Goal: Information Seeking & Learning: Find contact information

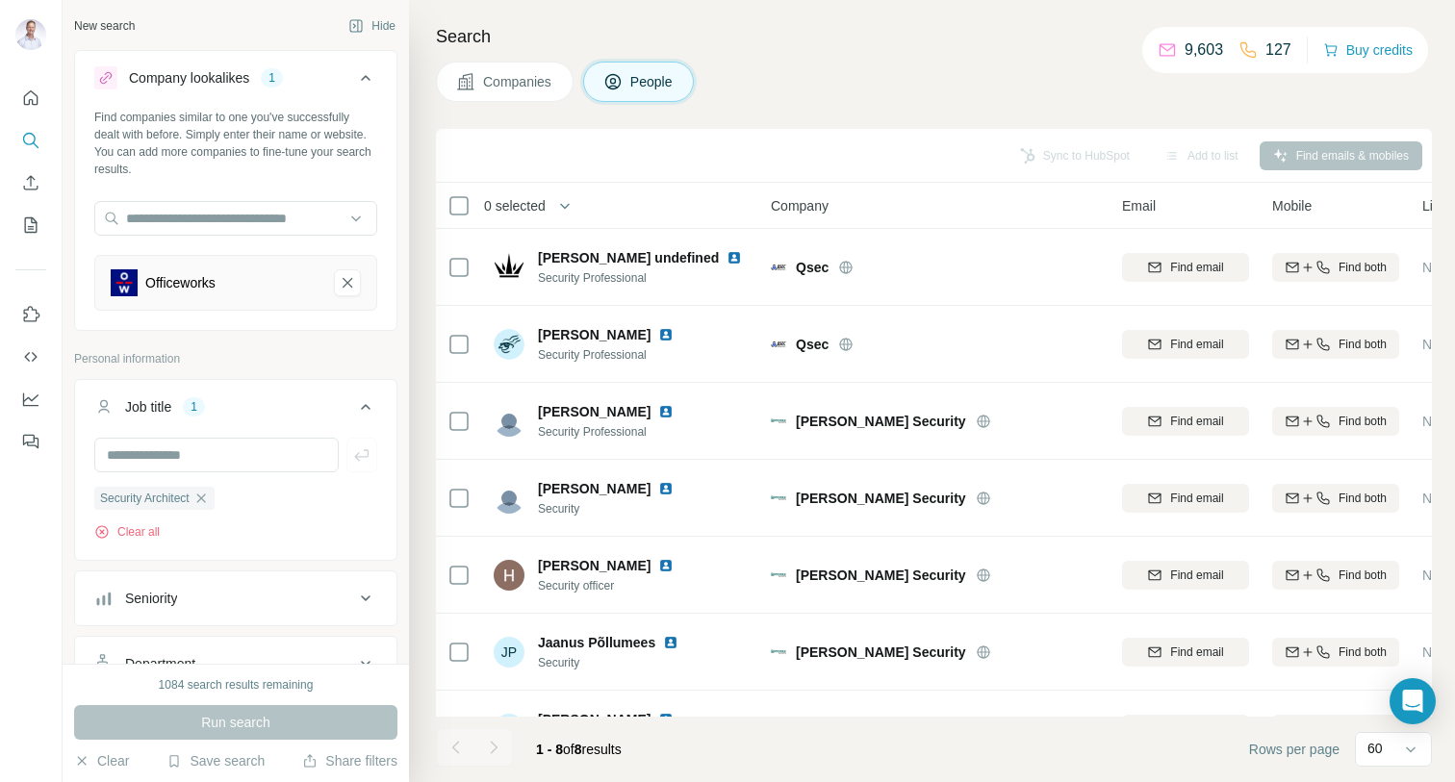
scroll to position [434, 0]
click at [346, 277] on icon "Officeworks-remove-button" at bounding box center [347, 282] width 17 height 19
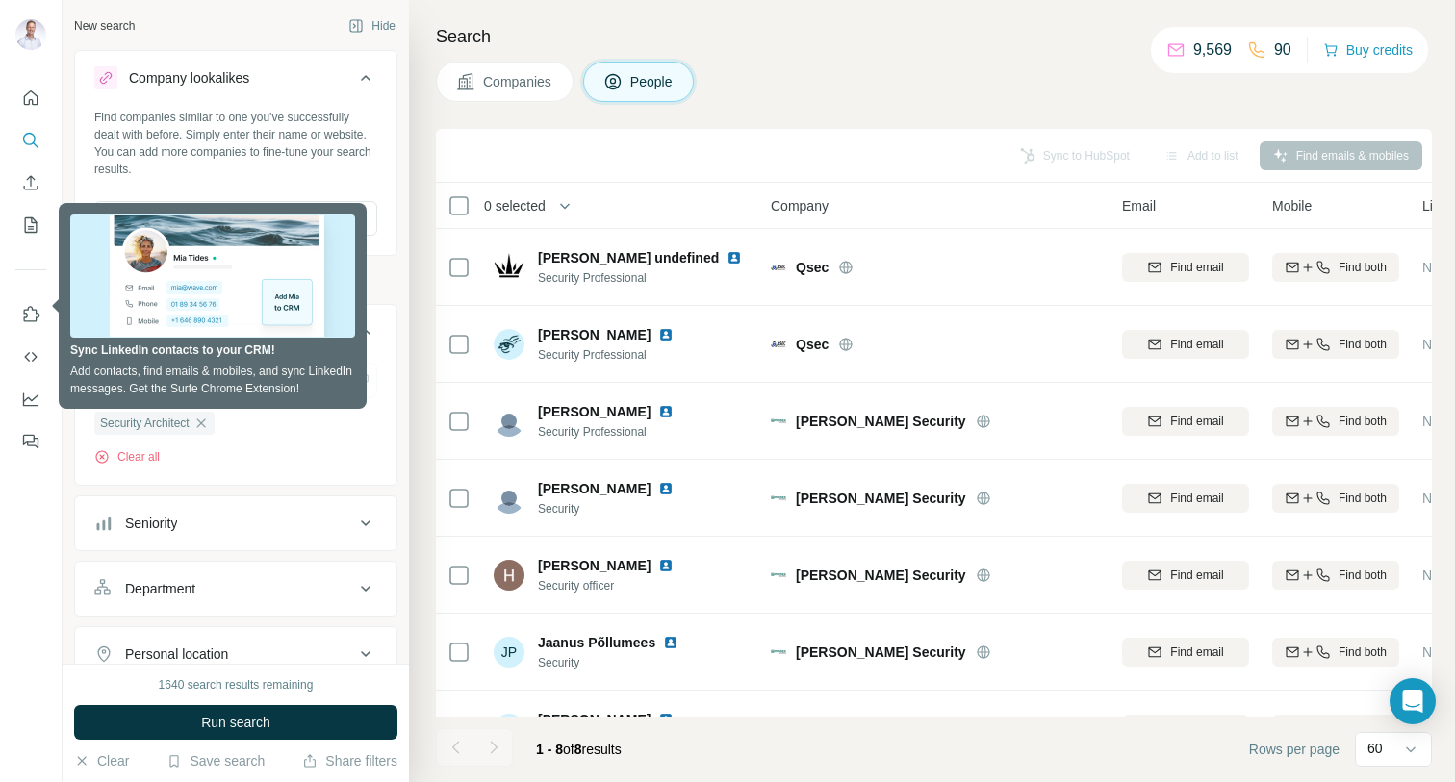
click at [204, 384] on input "text" at bounding box center [216, 380] width 244 height 35
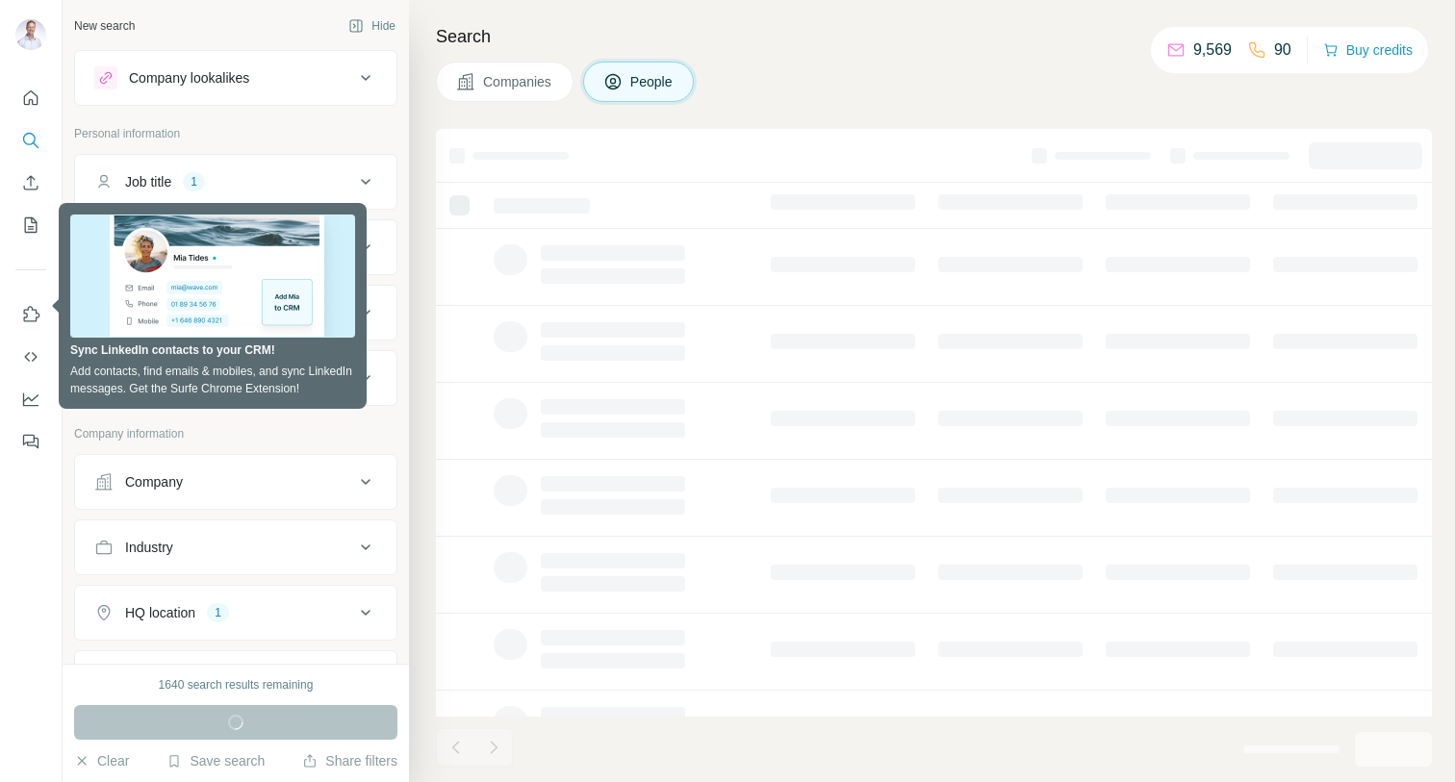
click at [386, 142] on div "Personal information" at bounding box center [235, 139] width 323 height 29
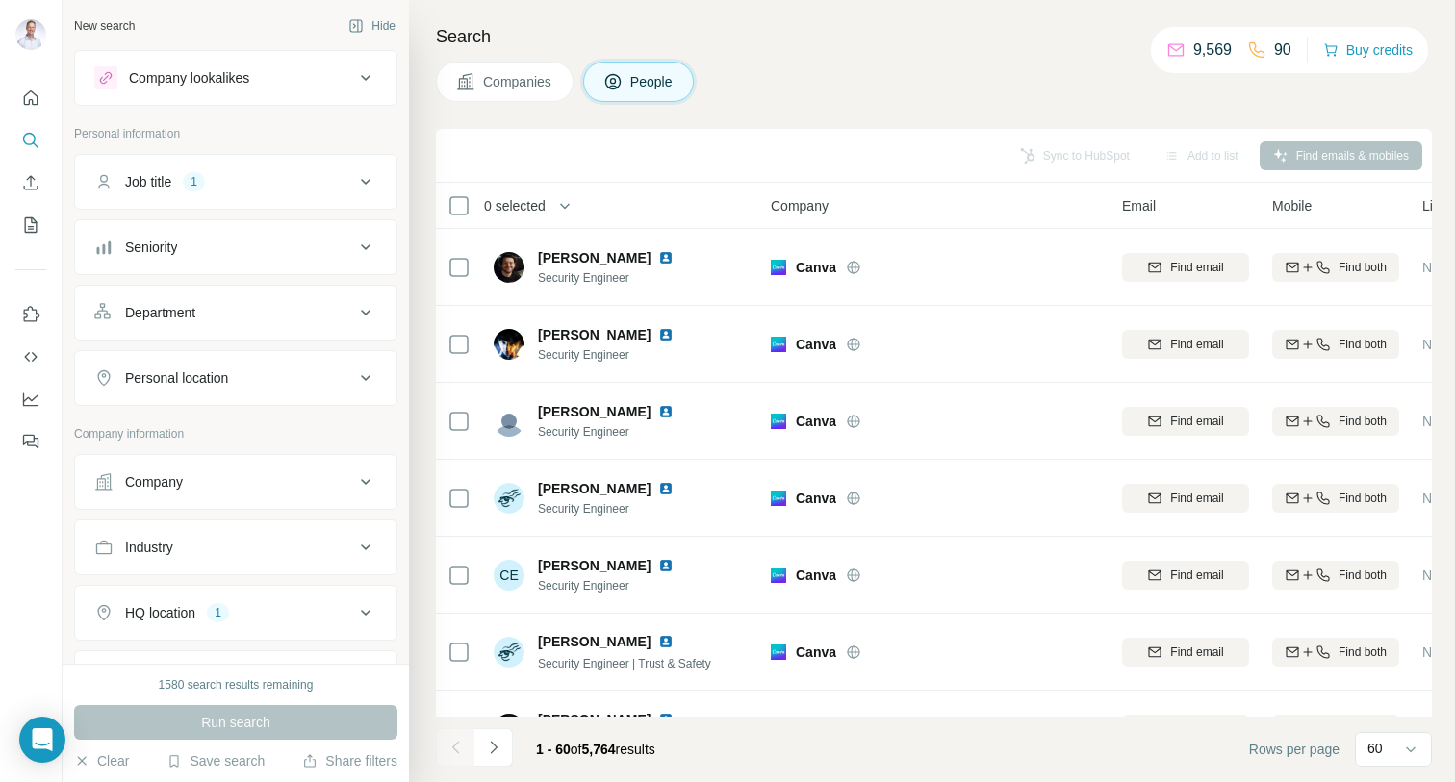
click at [354, 473] on icon at bounding box center [365, 481] width 23 height 23
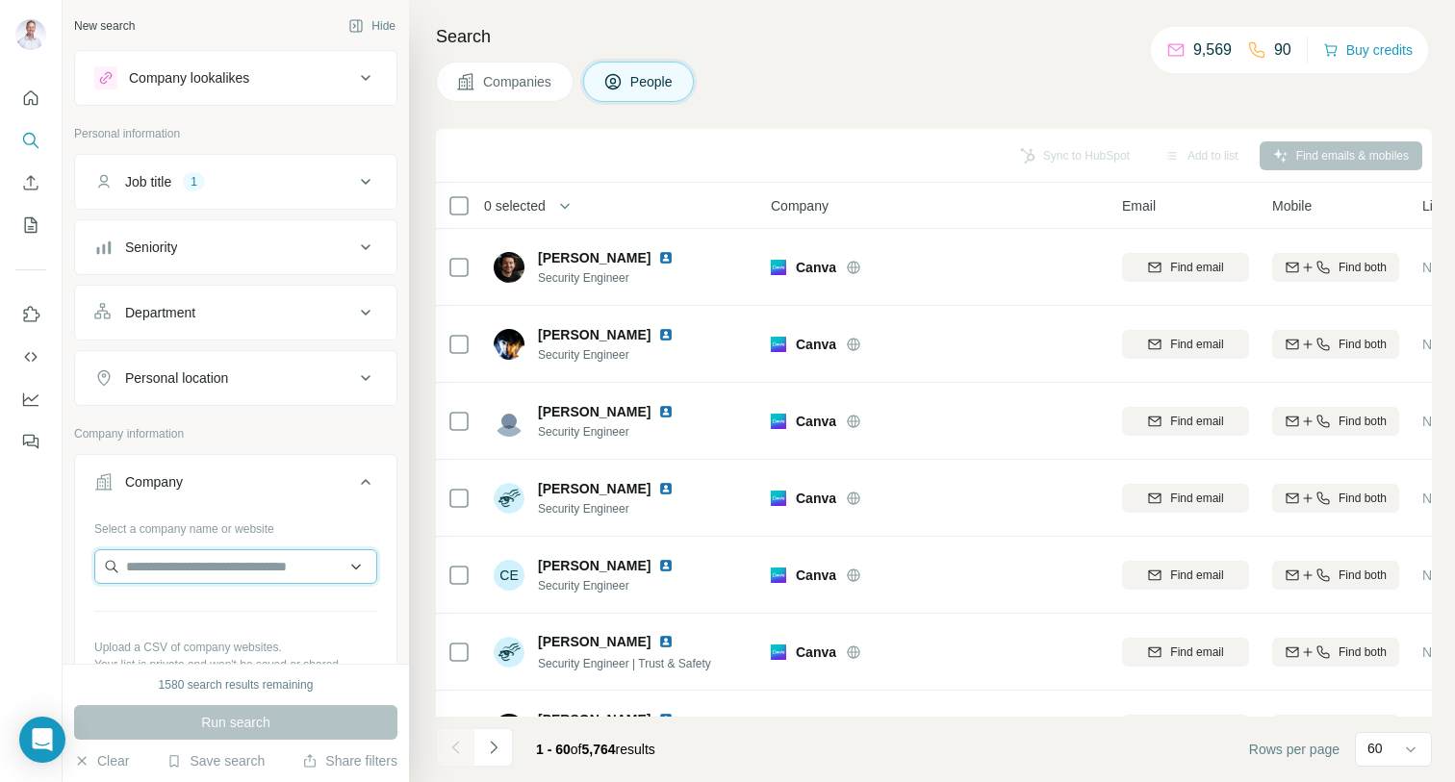
click at [224, 565] on input "text" at bounding box center [235, 566] width 283 height 35
paste input "*********"
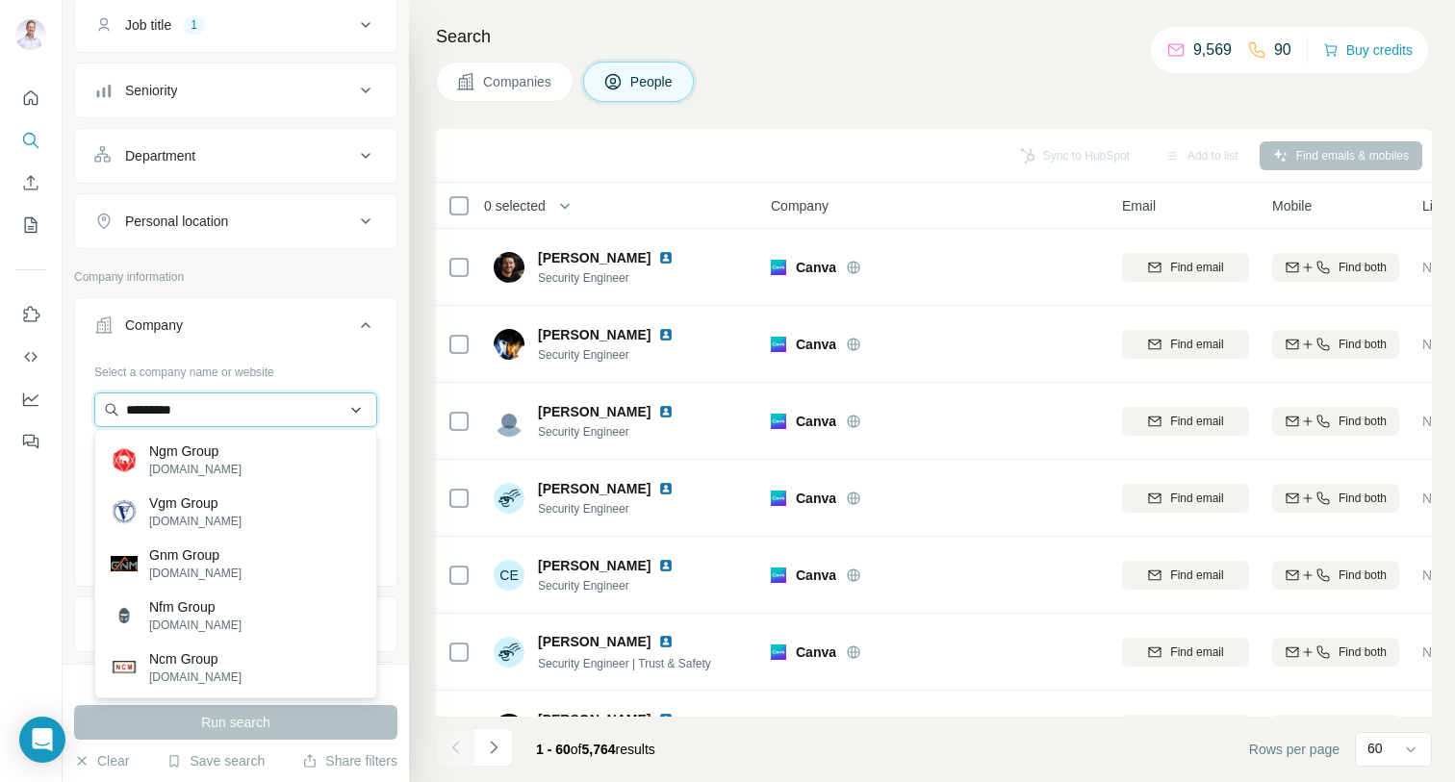
scroll to position [159, 0]
type input "*********"
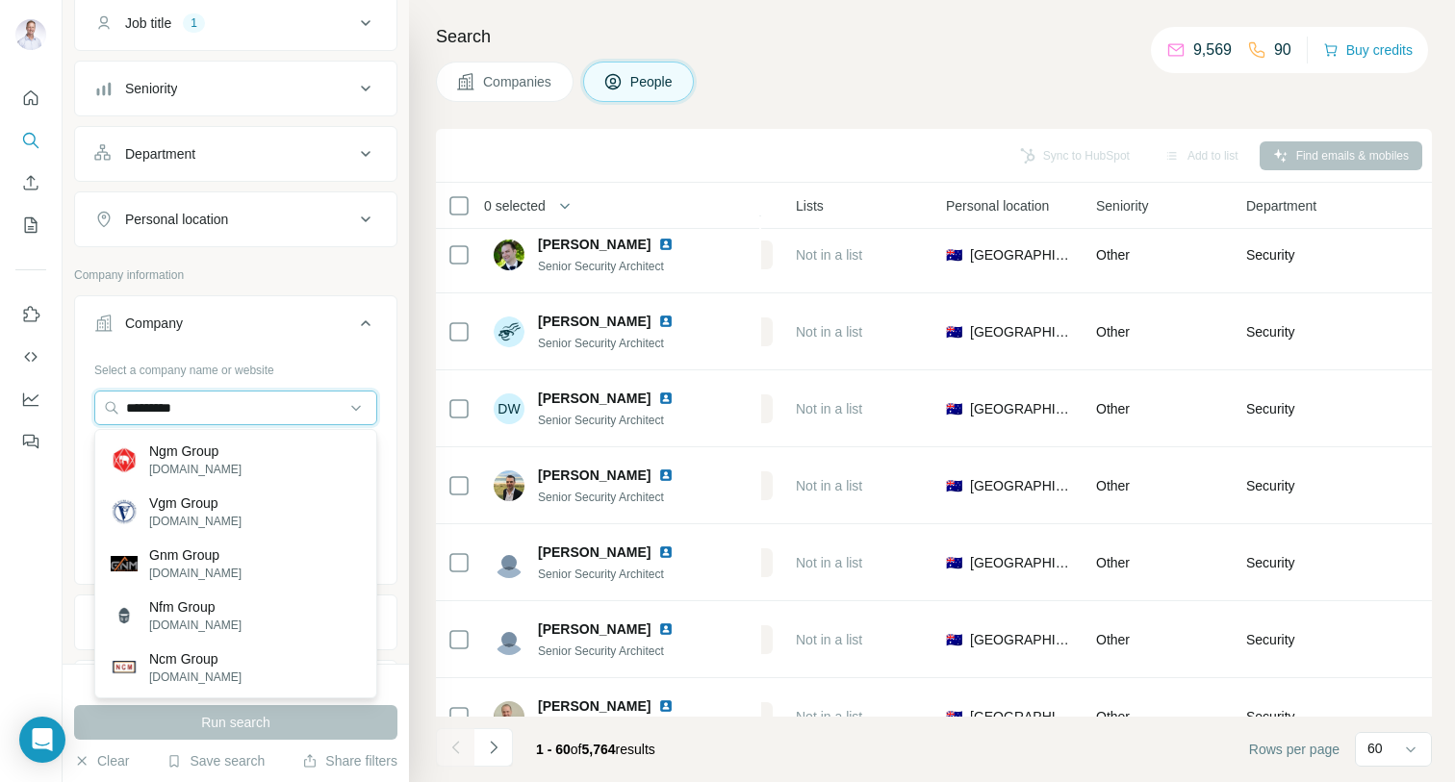
scroll to position [4131, 626]
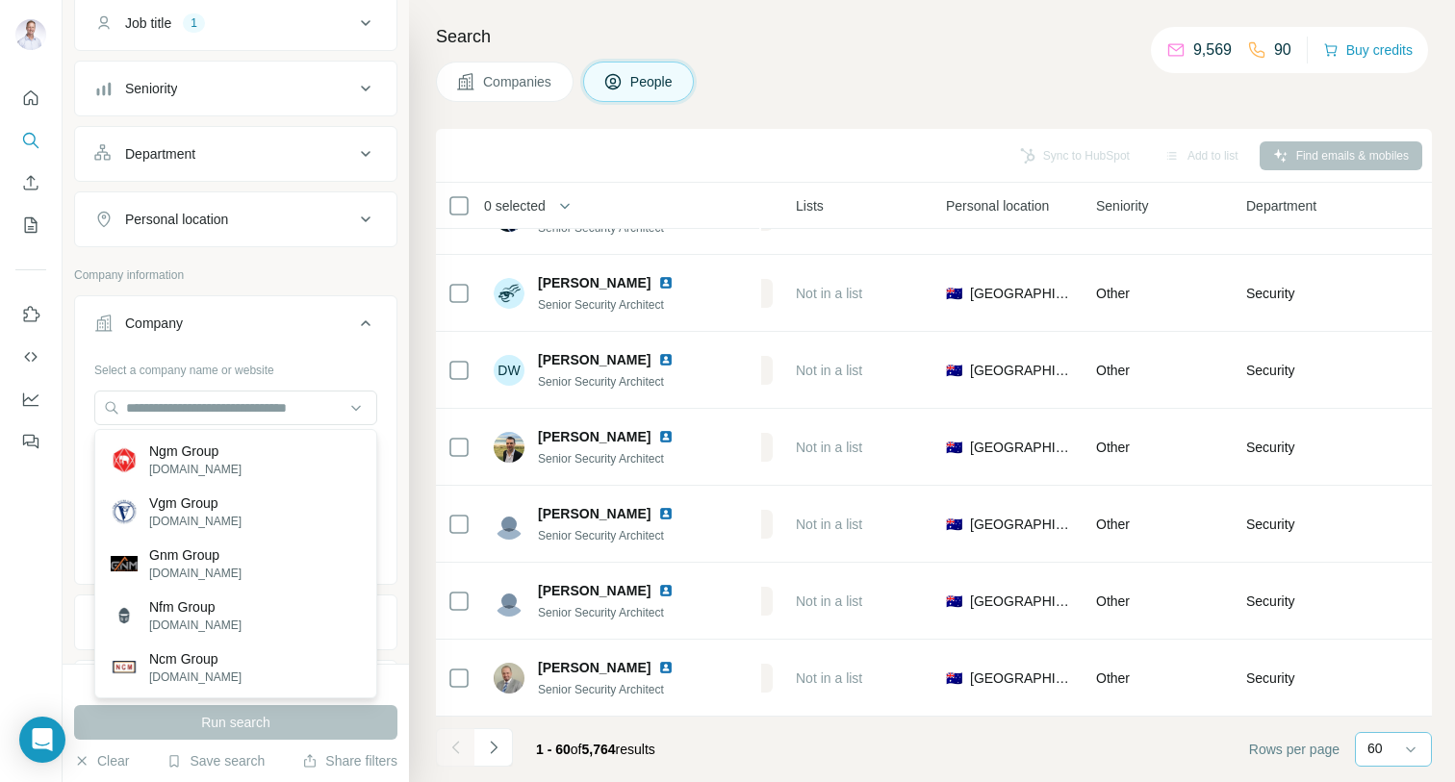
click at [1393, 750] on div "60" at bounding box center [1391, 748] width 48 height 19
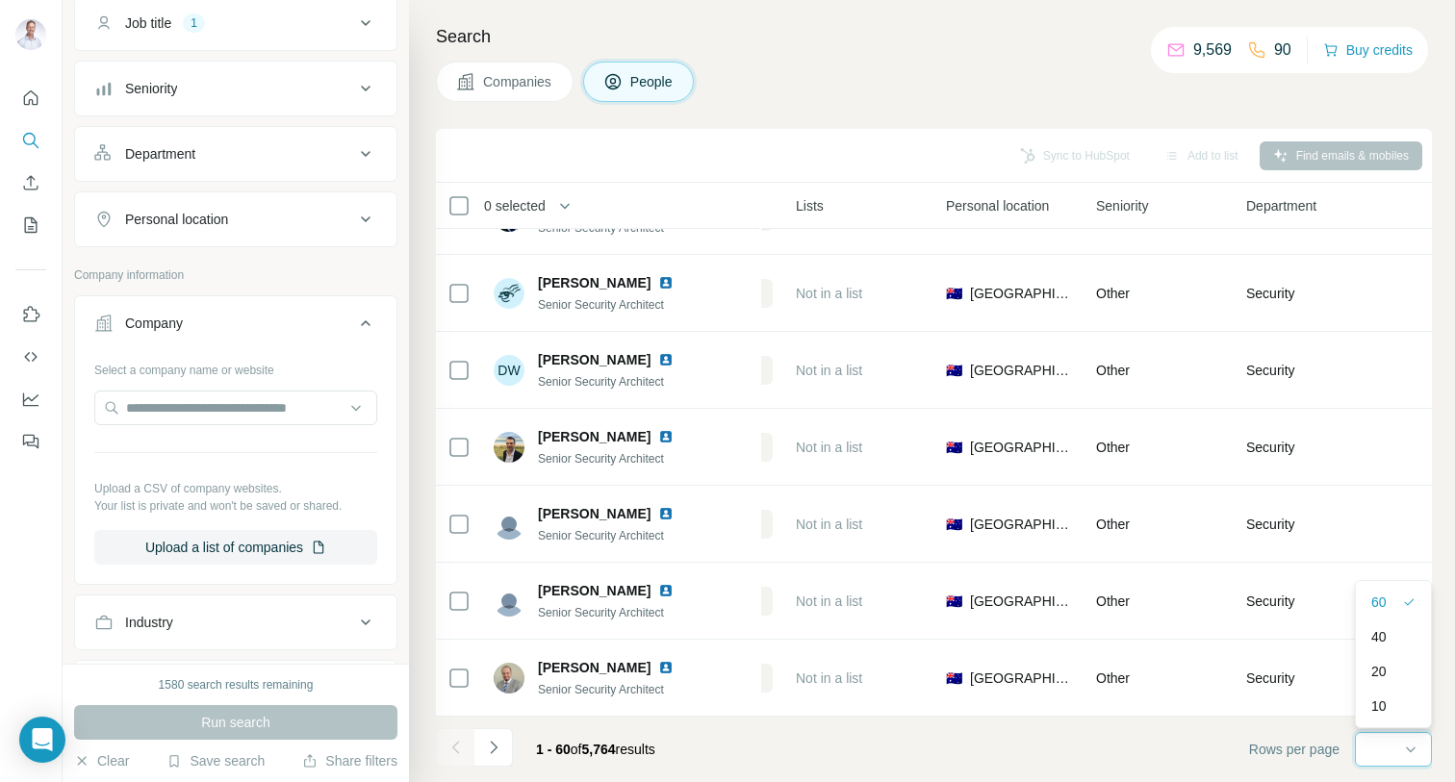
scroll to position [0, 0]
click at [1393, 750] on input at bounding box center [1396, 749] width 58 height 21
click at [1328, 158] on div "Sync to HubSpot Add to list Find emails & mobiles" at bounding box center [933, 156] width 977 height 34
click at [1311, 103] on div "Search Companies People Sync to HubSpot Add to list Find emails & mobiles 0 sel…" at bounding box center [932, 391] width 1046 height 782
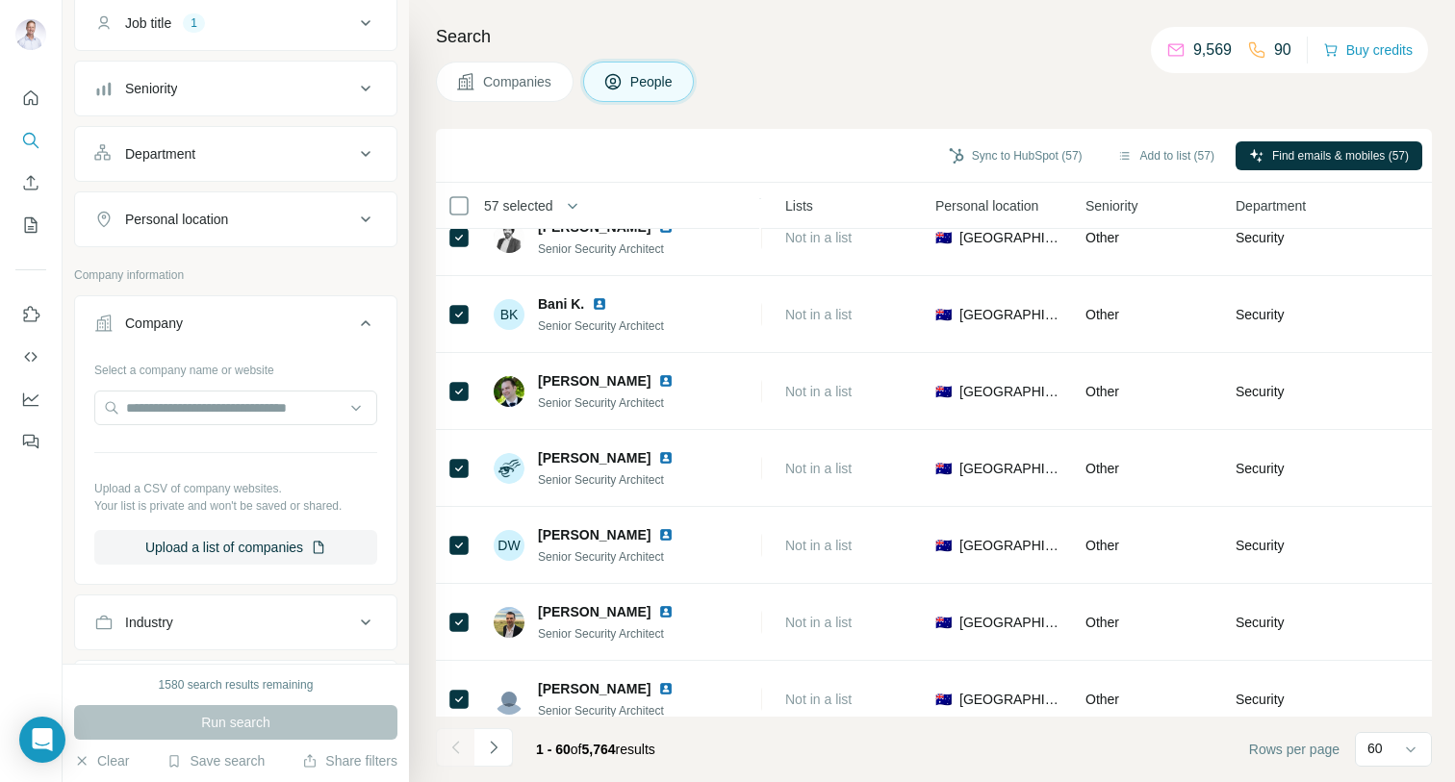
scroll to position [4131, 637]
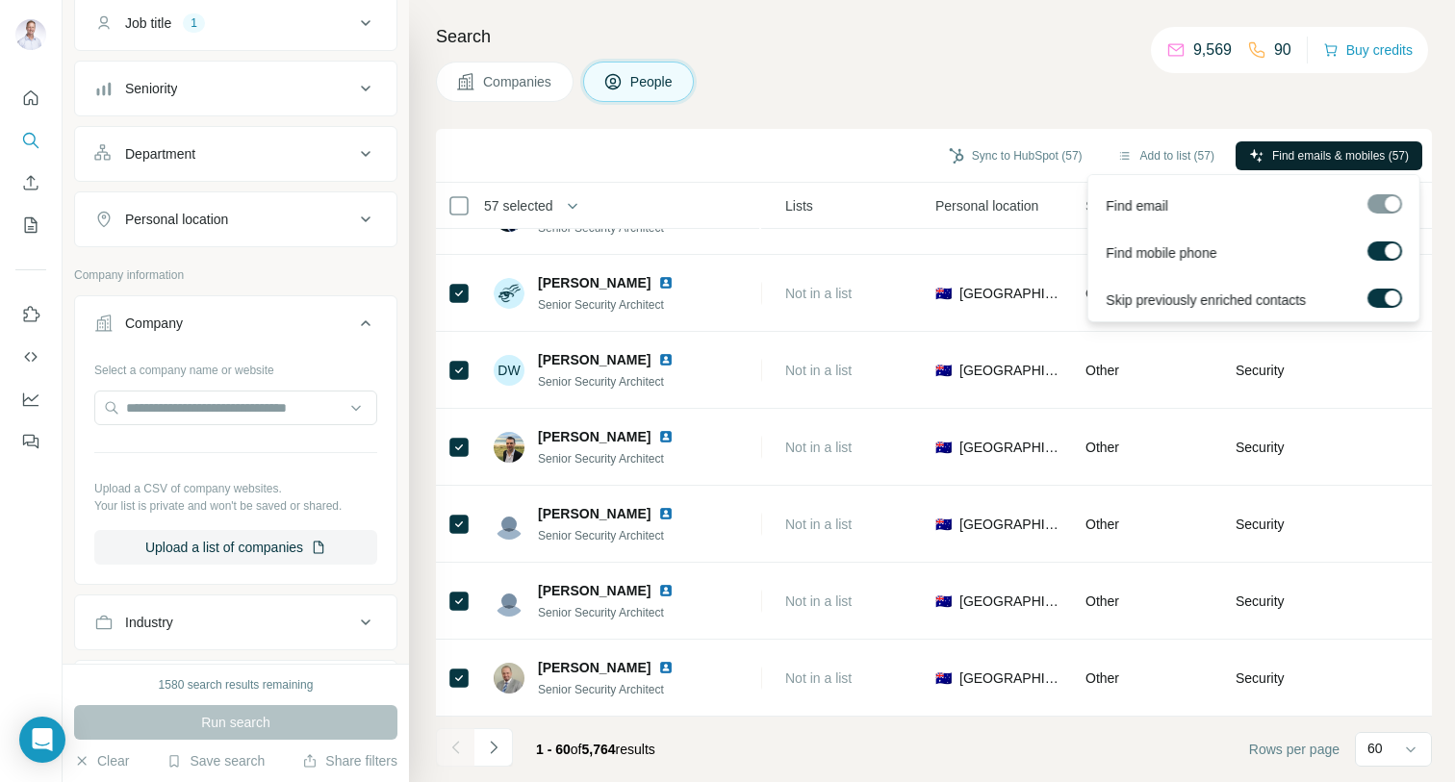
click at [1272, 162] on span "Find emails & mobiles (57)" at bounding box center [1340, 155] width 137 height 17
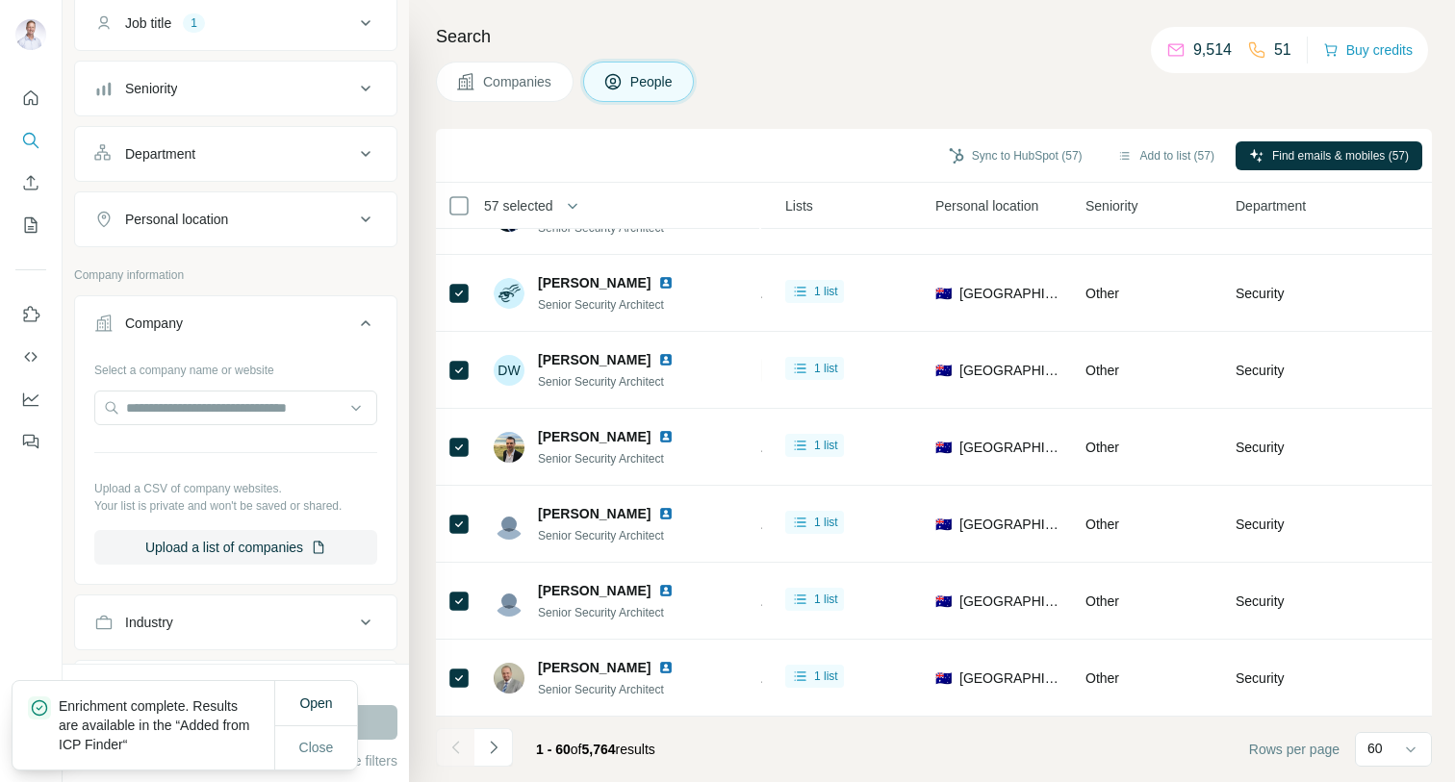
scroll to position [0, 0]
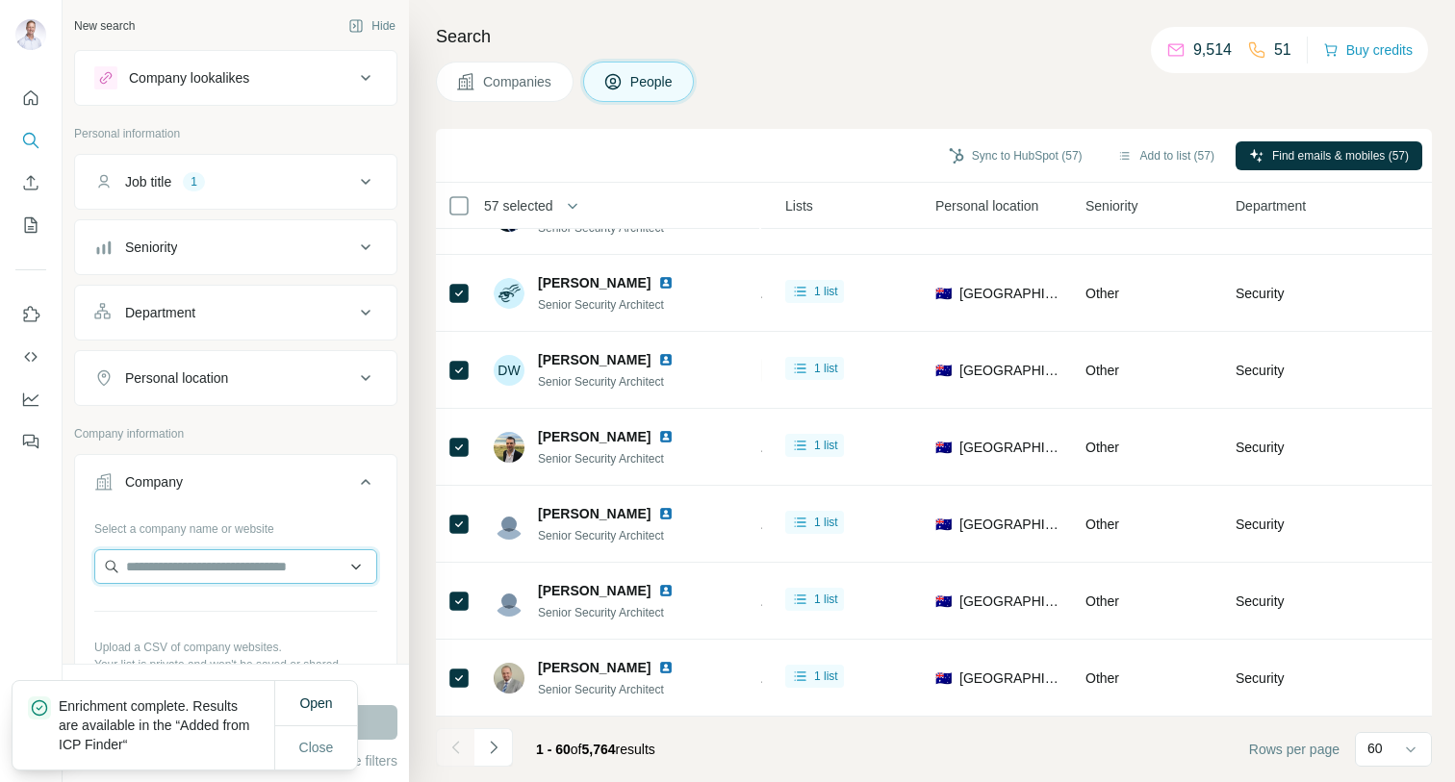
click at [276, 561] on input "text" at bounding box center [235, 566] width 283 height 35
paste input "**********"
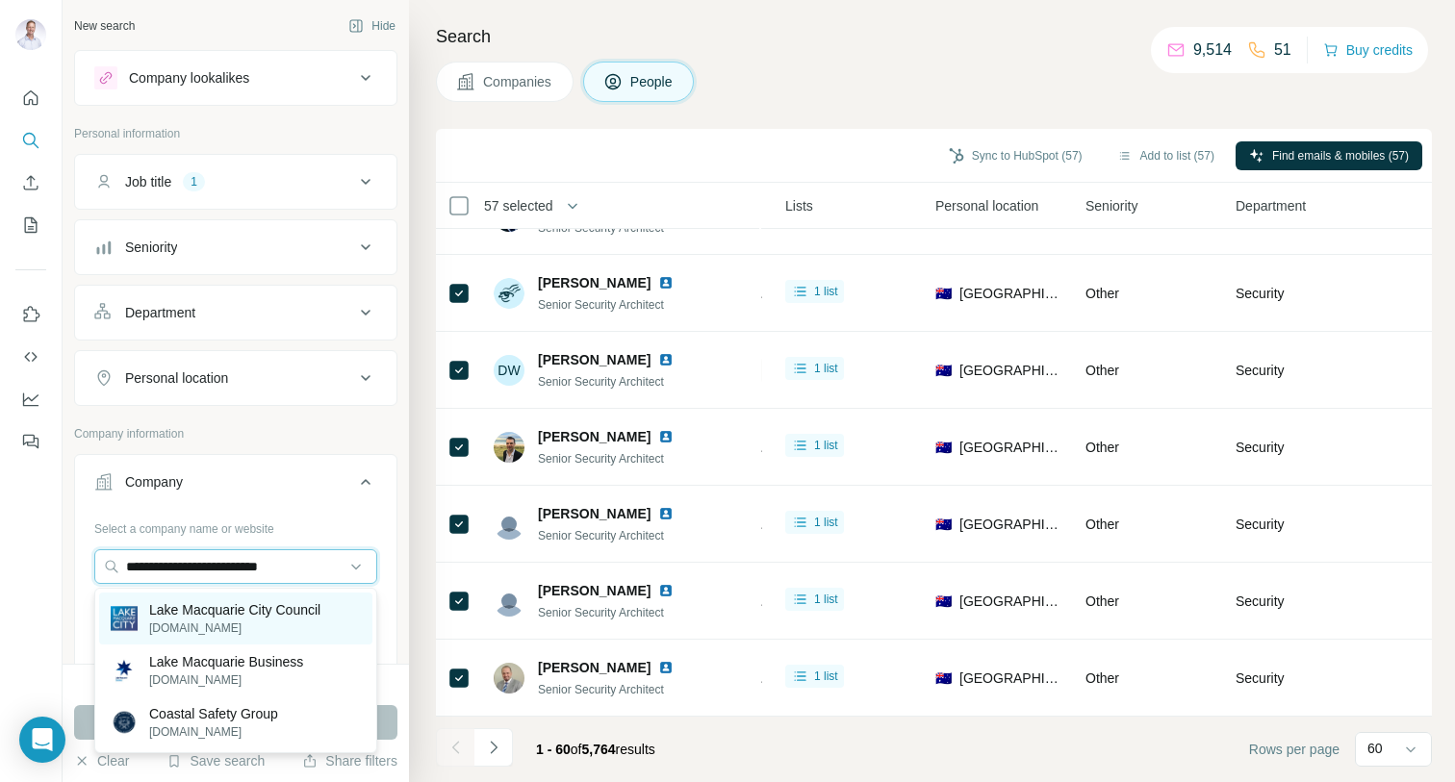
type input "**********"
click at [293, 613] on p "Lake Macquarie City Council" at bounding box center [234, 609] width 171 height 19
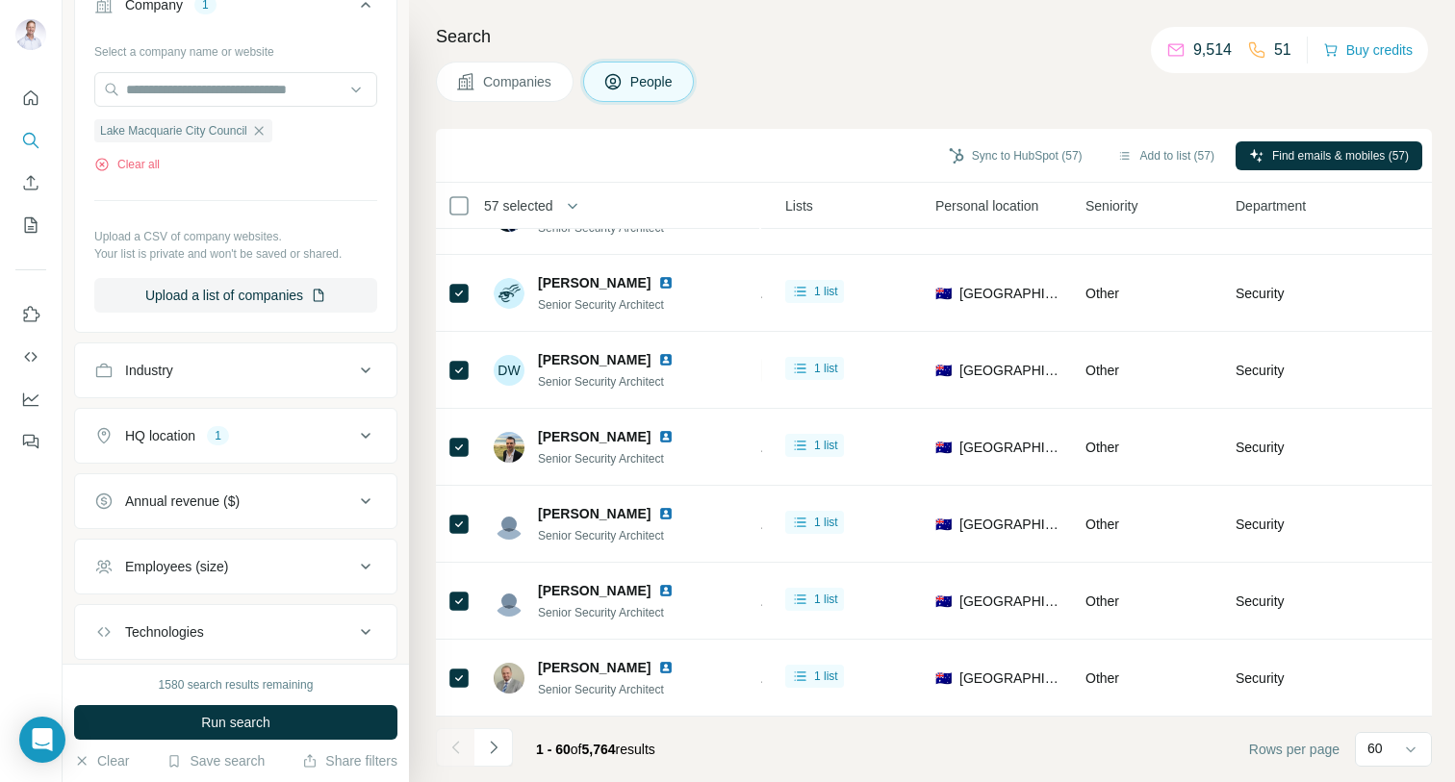
scroll to position [476, 0]
click at [363, 436] on icon at bounding box center [366, 437] width 10 height 6
click at [224, 529] on icon "button" at bounding box center [231, 528] width 15 height 15
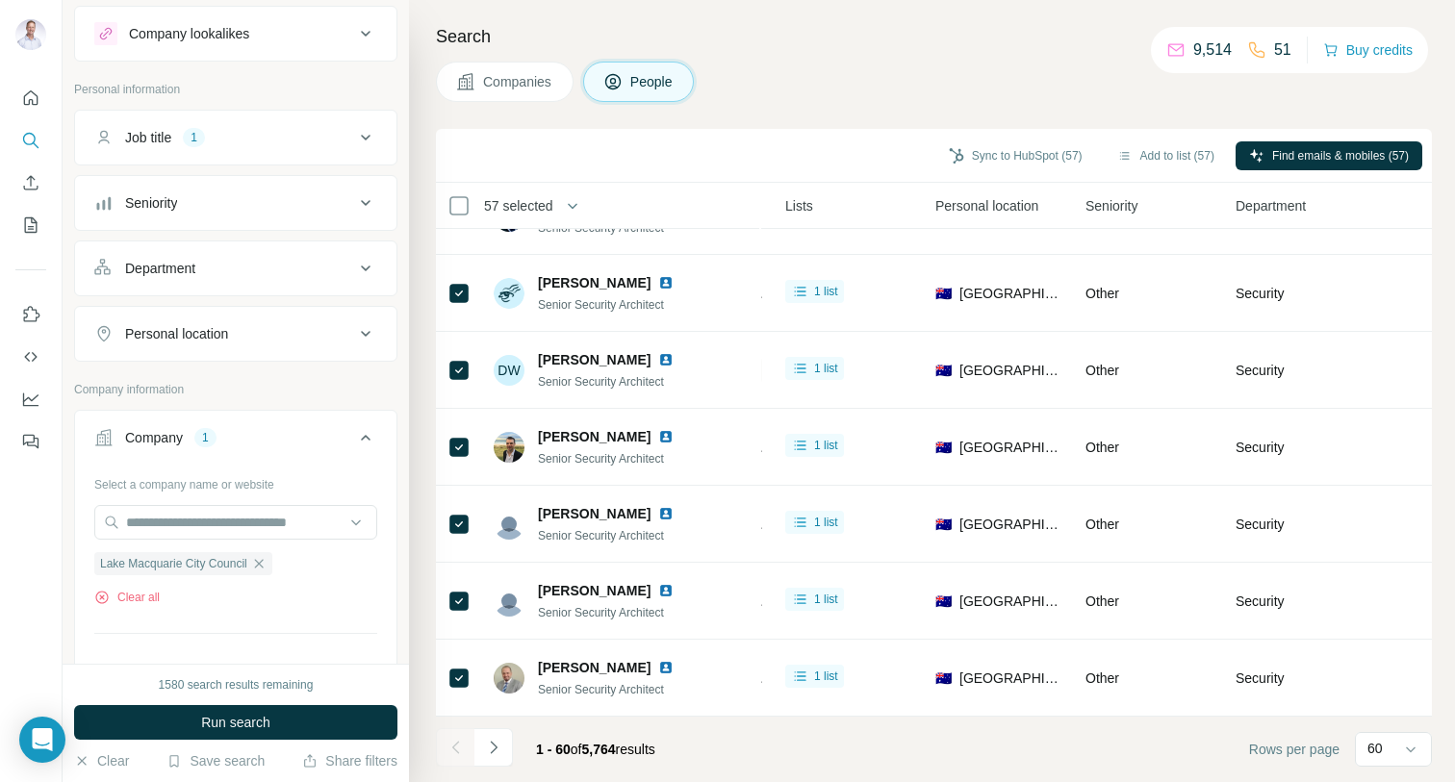
scroll to position [0, 0]
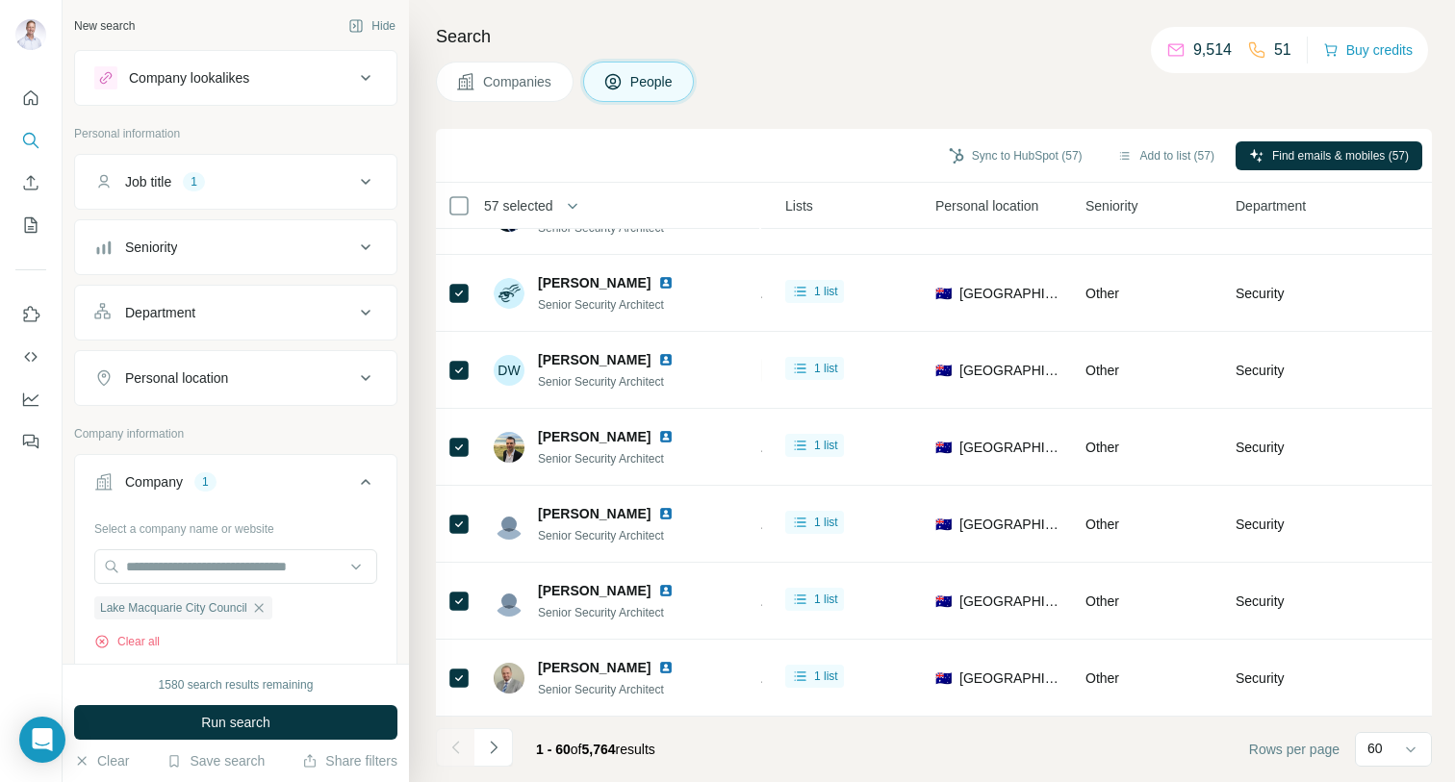
click at [372, 168] on button "Job title 1" at bounding box center [235, 182] width 321 height 46
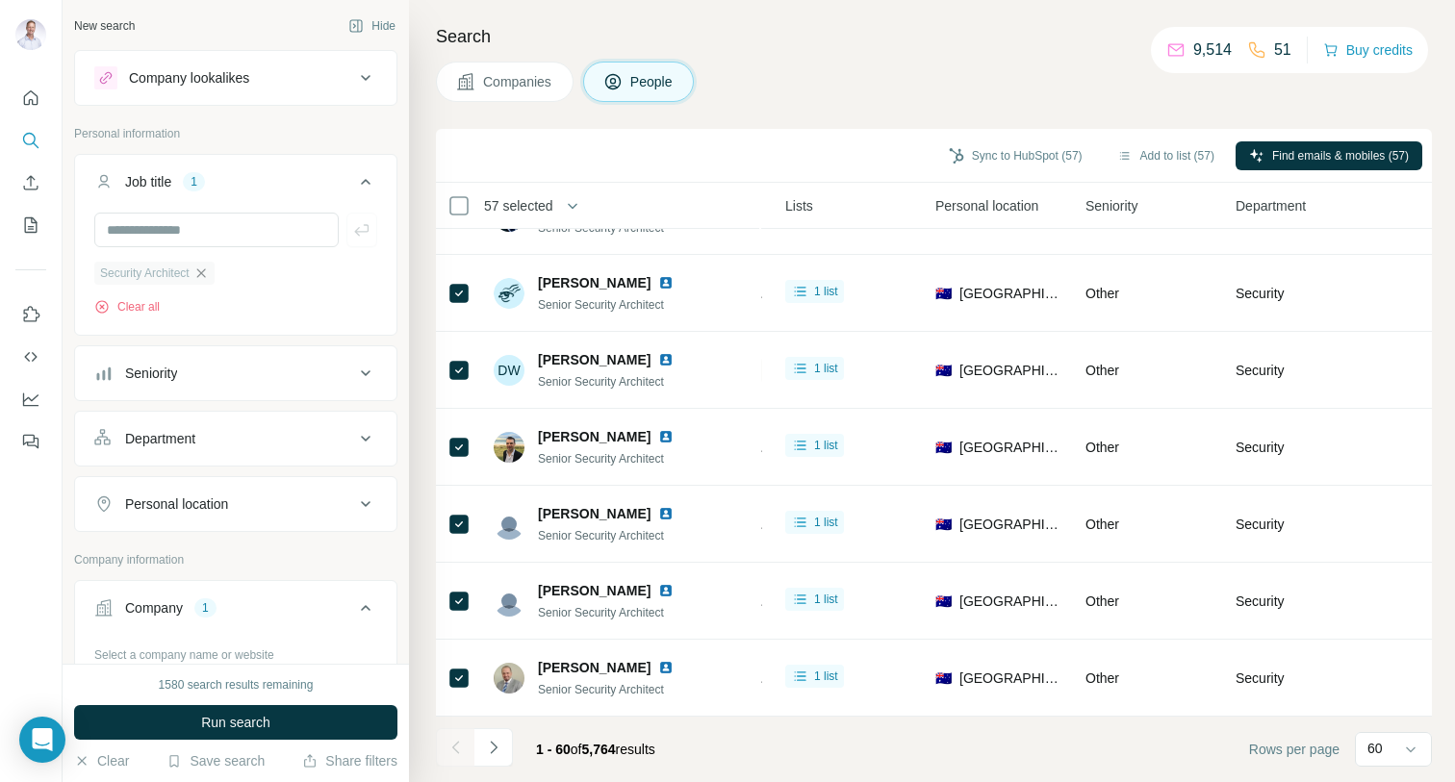
click at [209, 273] on icon "button" at bounding box center [200, 273] width 15 height 15
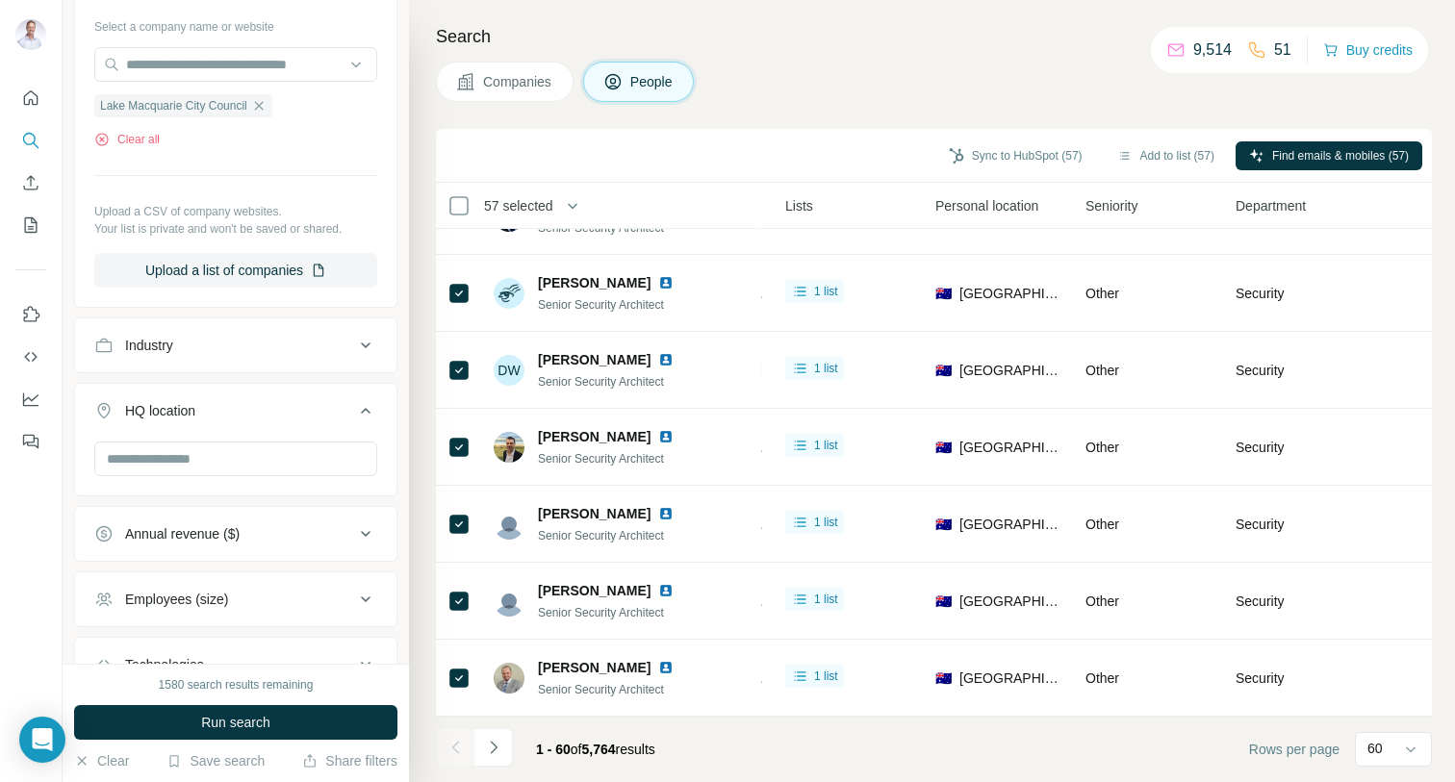
scroll to position [612, 0]
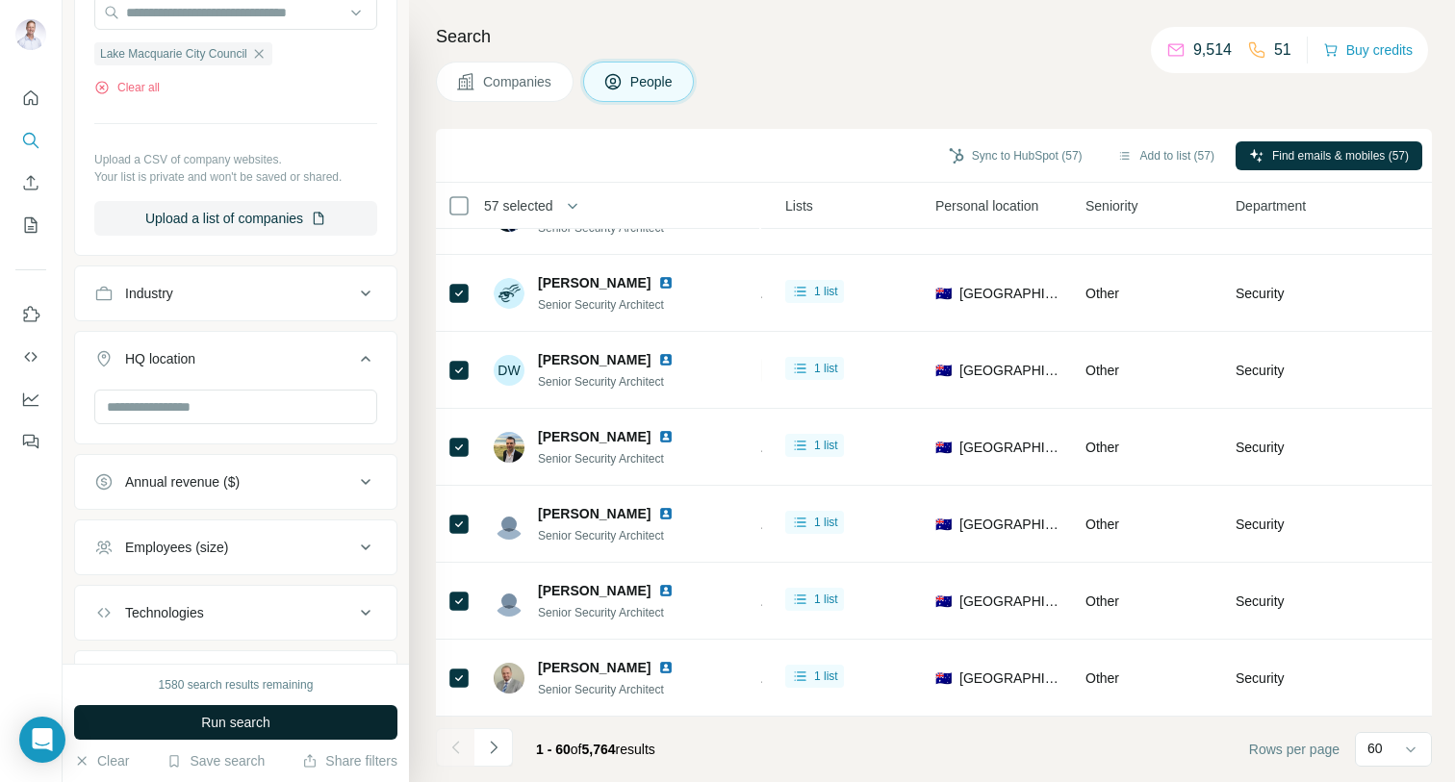
click at [300, 712] on button "Run search" at bounding box center [235, 722] width 323 height 35
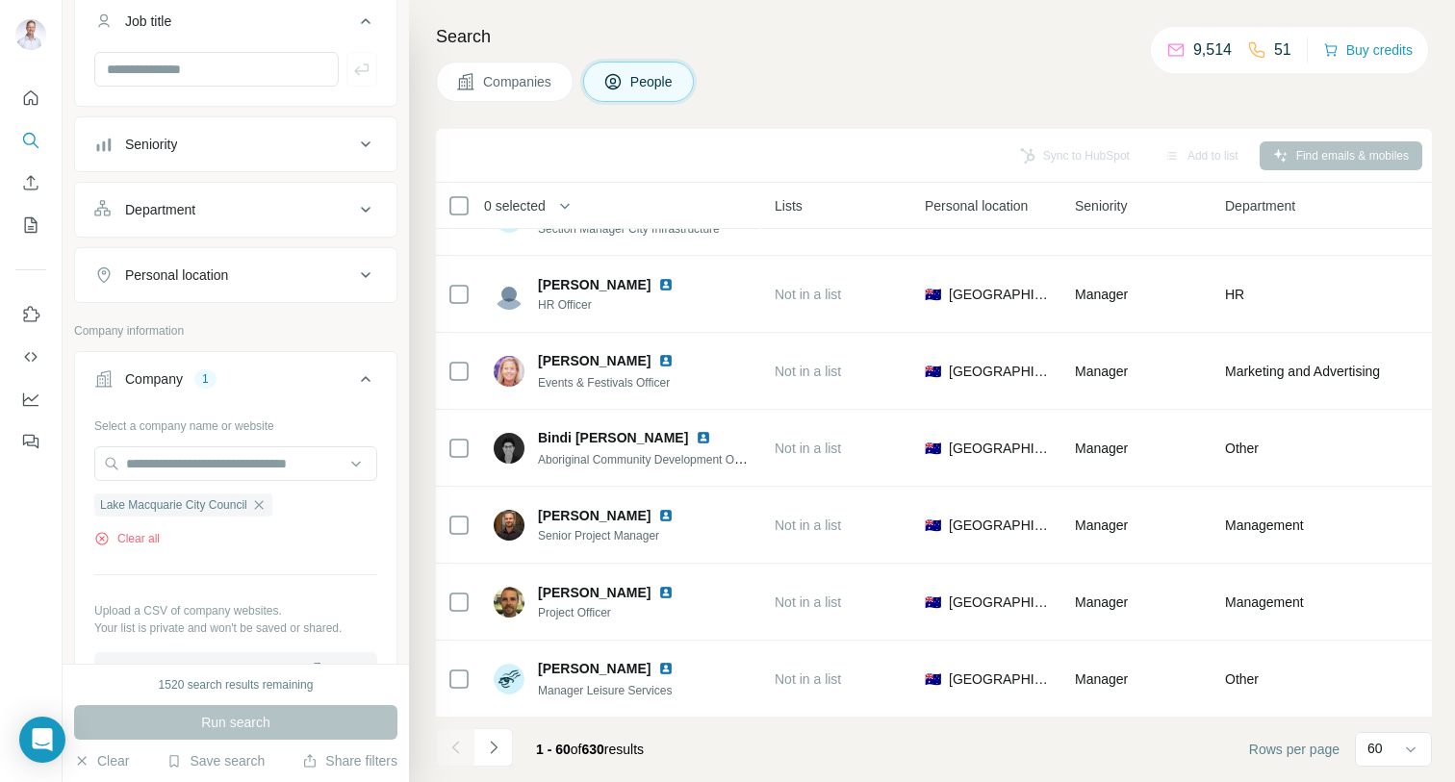
scroll to position [4131, 648]
click at [500, 749] on icon "Navigate to next page" at bounding box center [493, 747] width 19 height 19
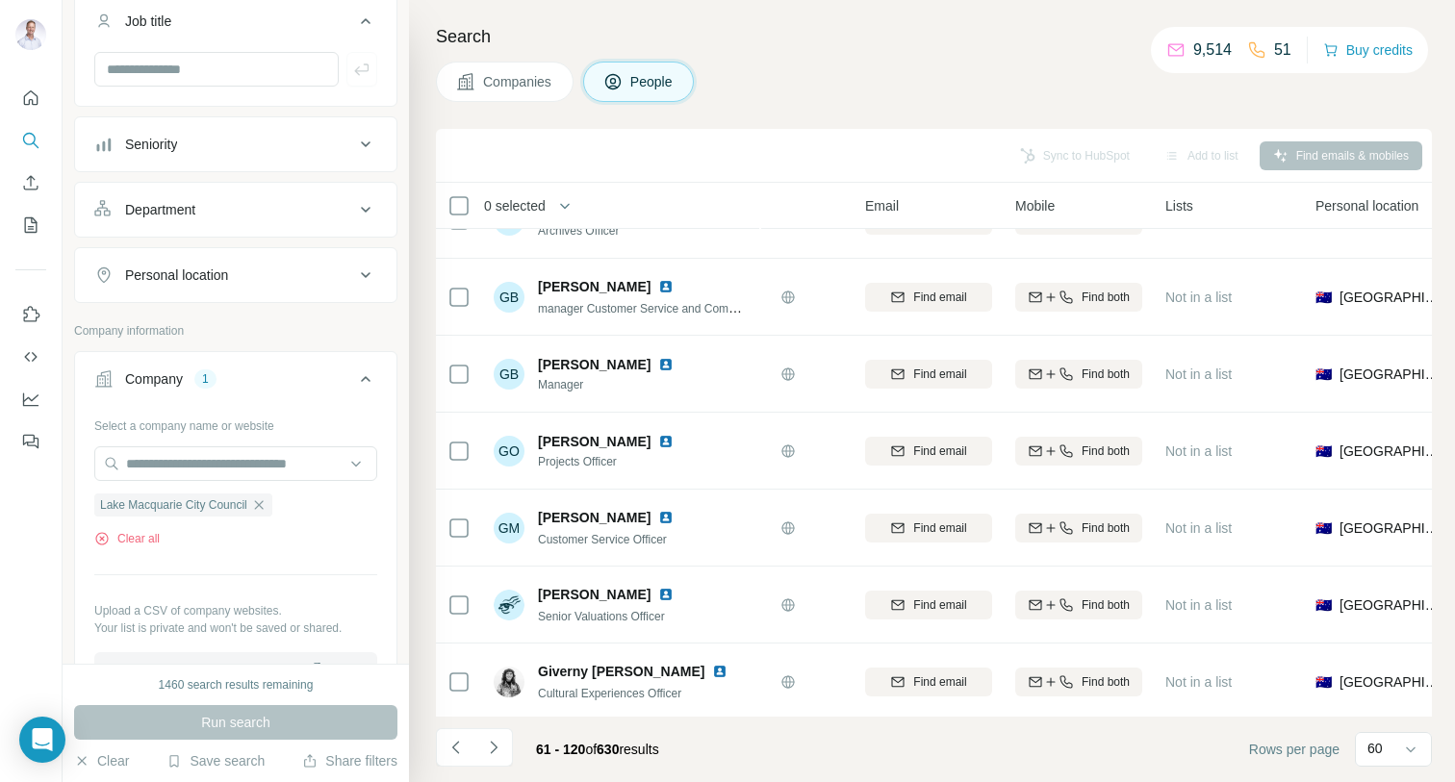
scroll to position [4131, 257]
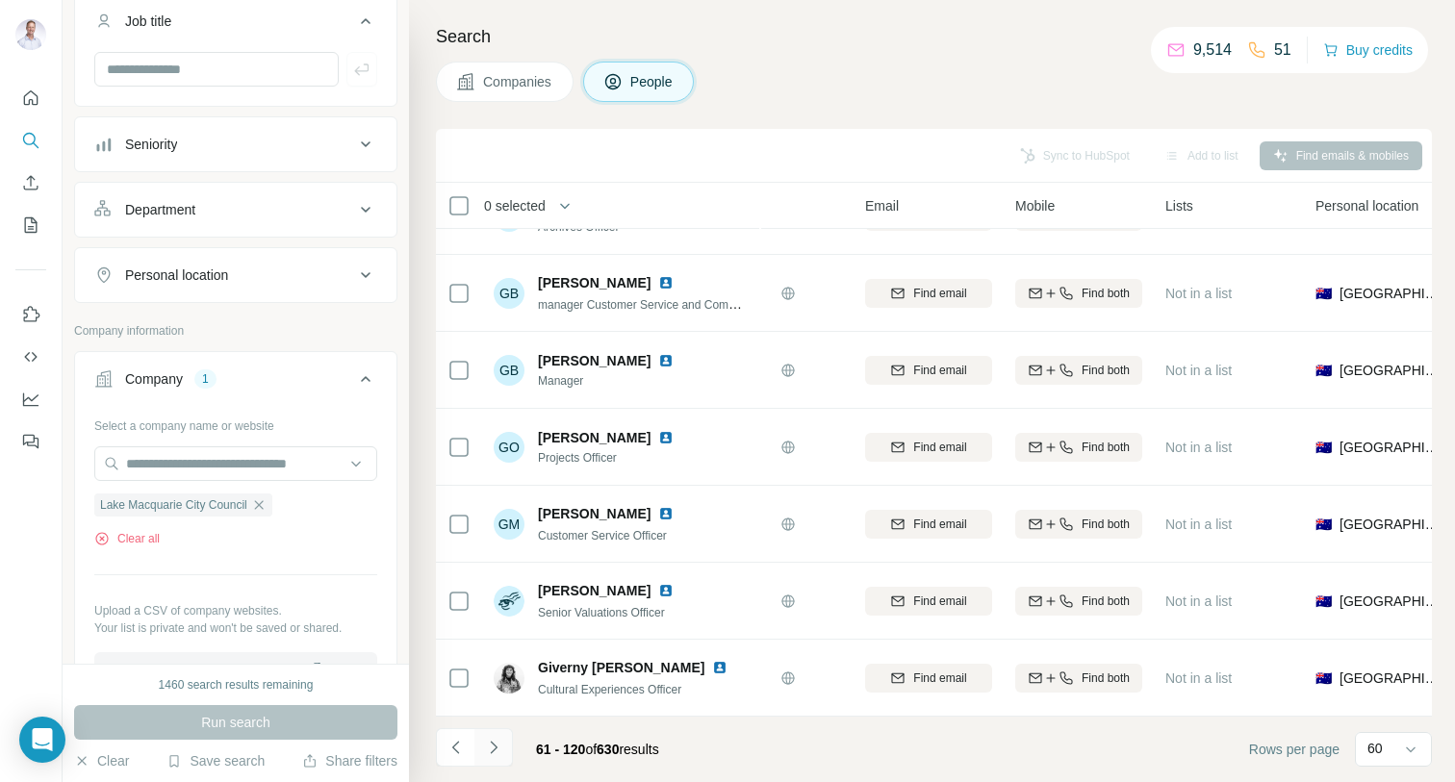
click at [494, 740] on icon "Navigate to next page" at bounding box center [493, 747] width 19 height 19
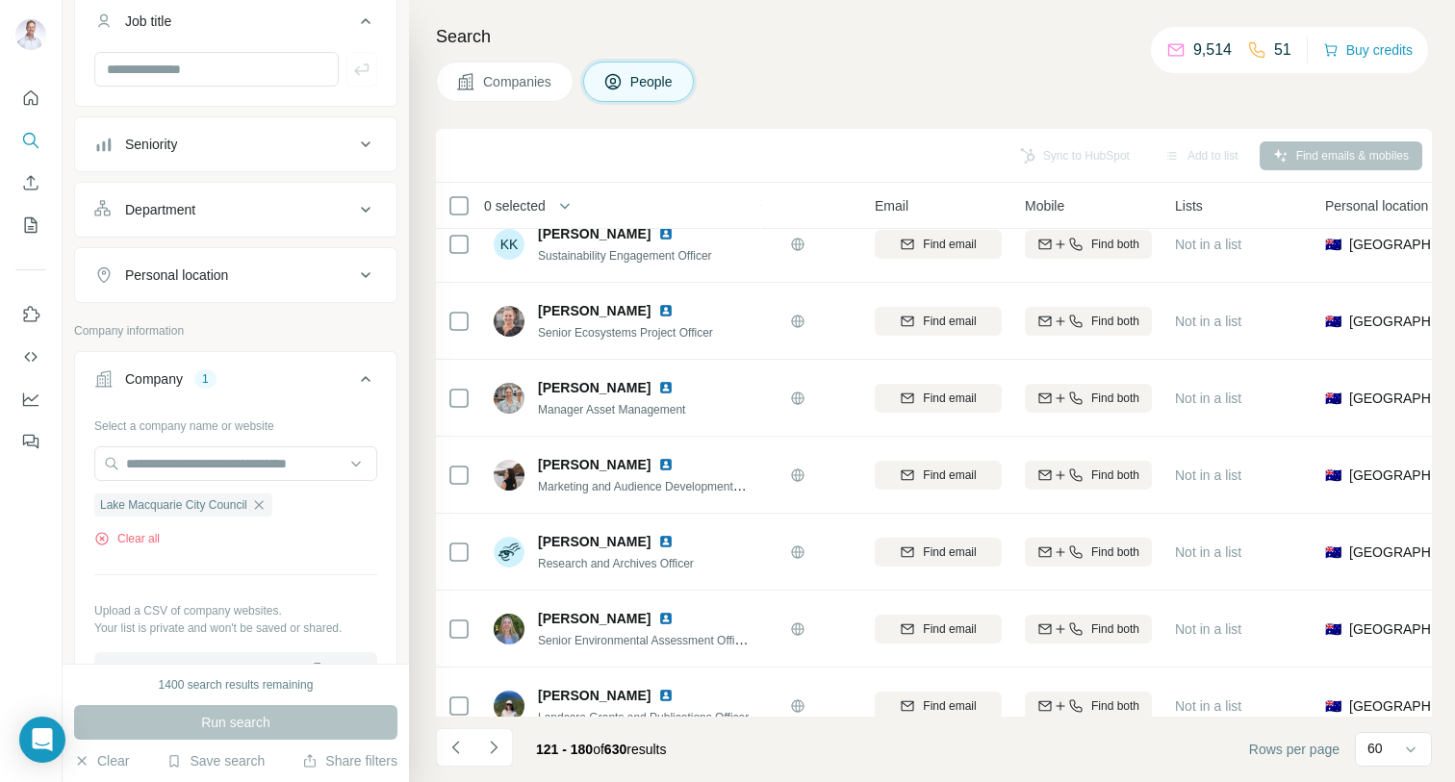
scroll to position [154, 0]
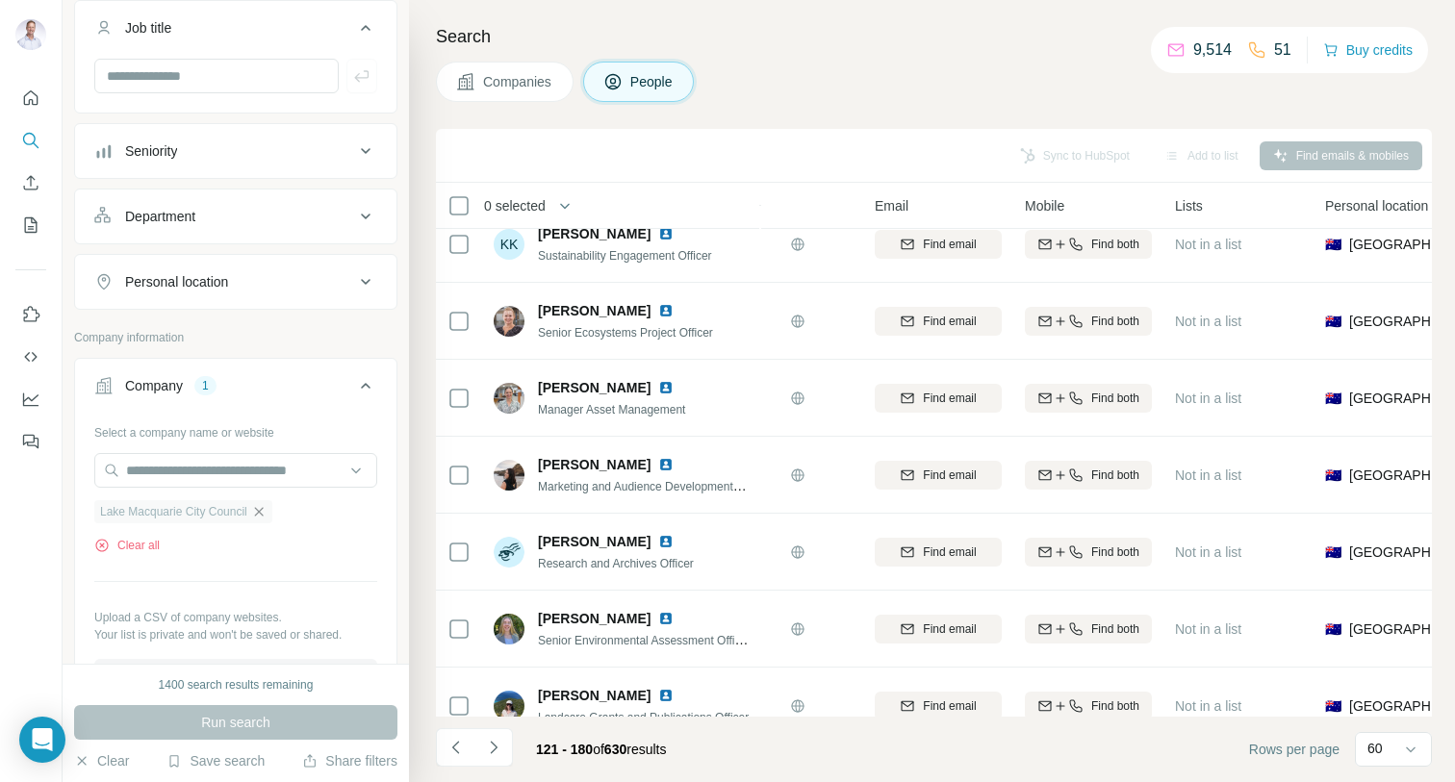
click at [267, 507] on icon "button" at bounding box center [258, 511] width 15 height 15
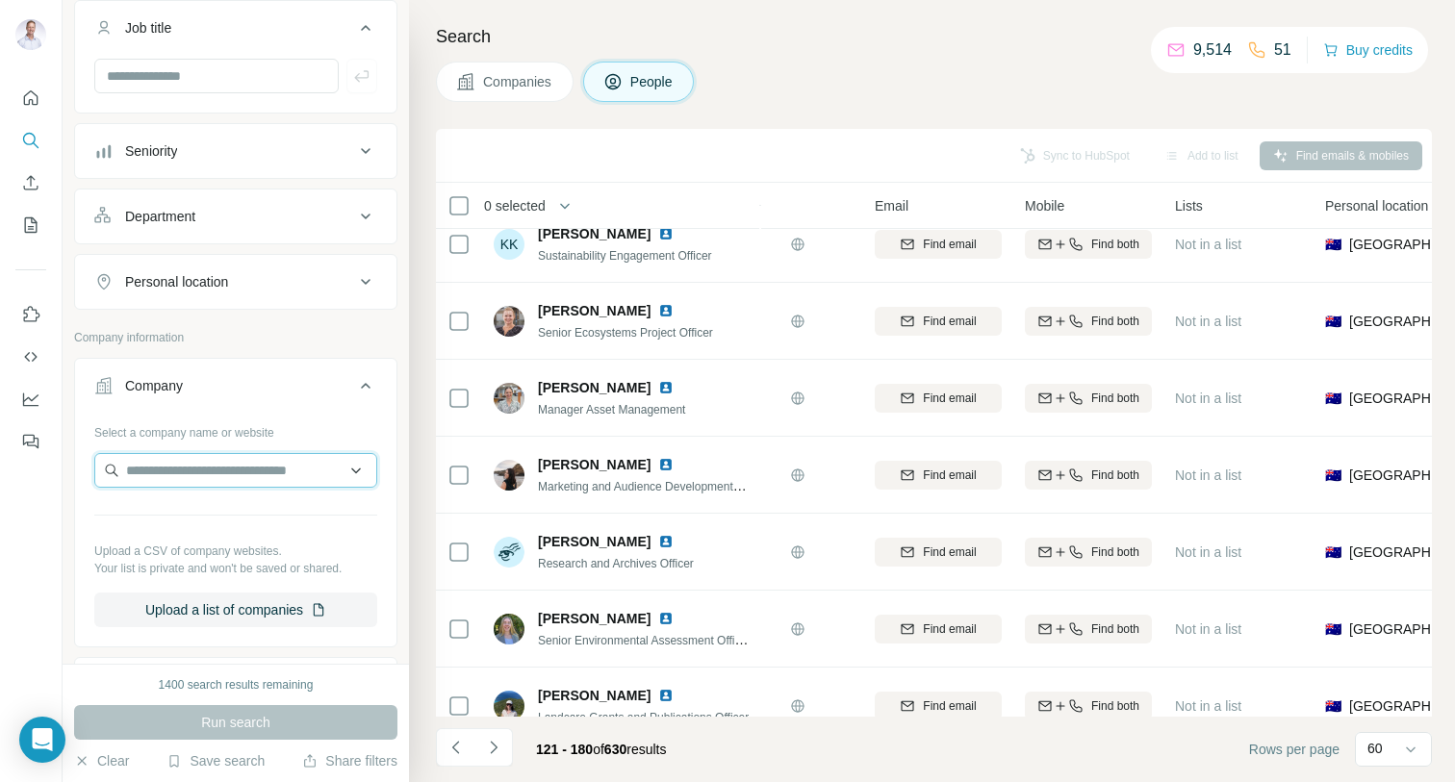
click at [216, 470] on input "text" at bounding box center [235, 470] width 283 height 35
paste input "**********"
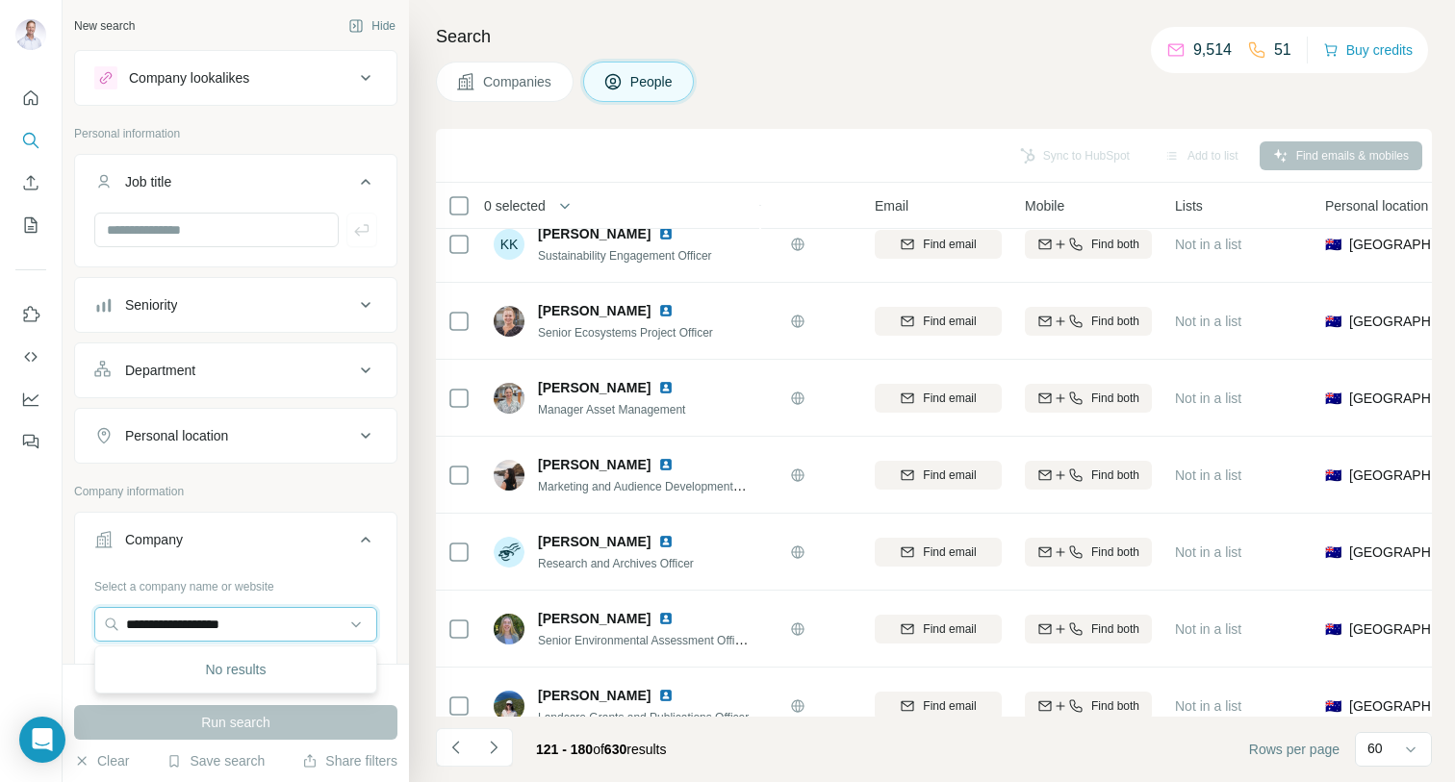
drag, startPoint x: 285, startPoint y: 623, endPoint x: 50, endPoint y: 623, distance: 234.8
click at [50, 623] on div "**********" at bounding box center [727, 391] width 1455 height 782
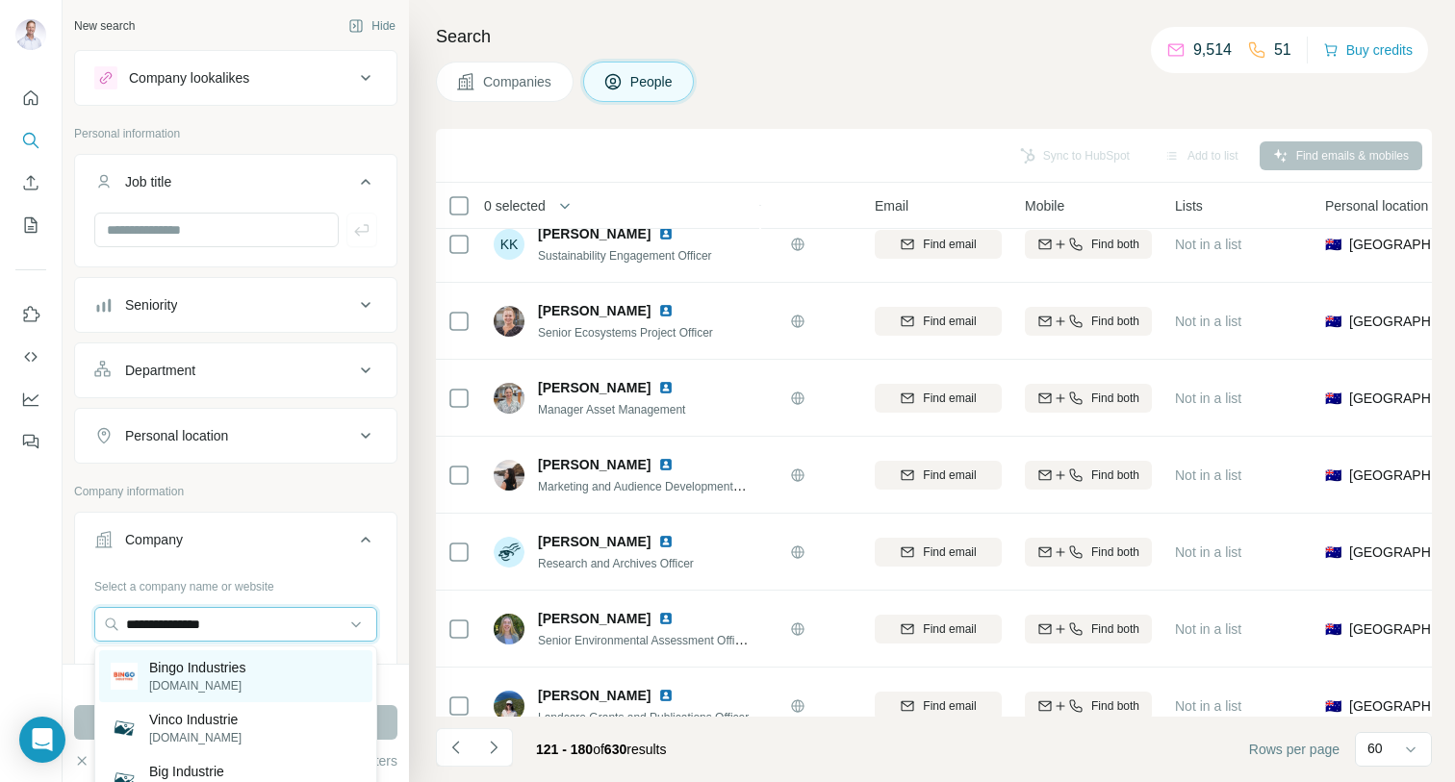
type input "**********"
click at [235, 677] on p "[DOMAIN_NAME]" at bounding box center [197, 685] width 96 height 17
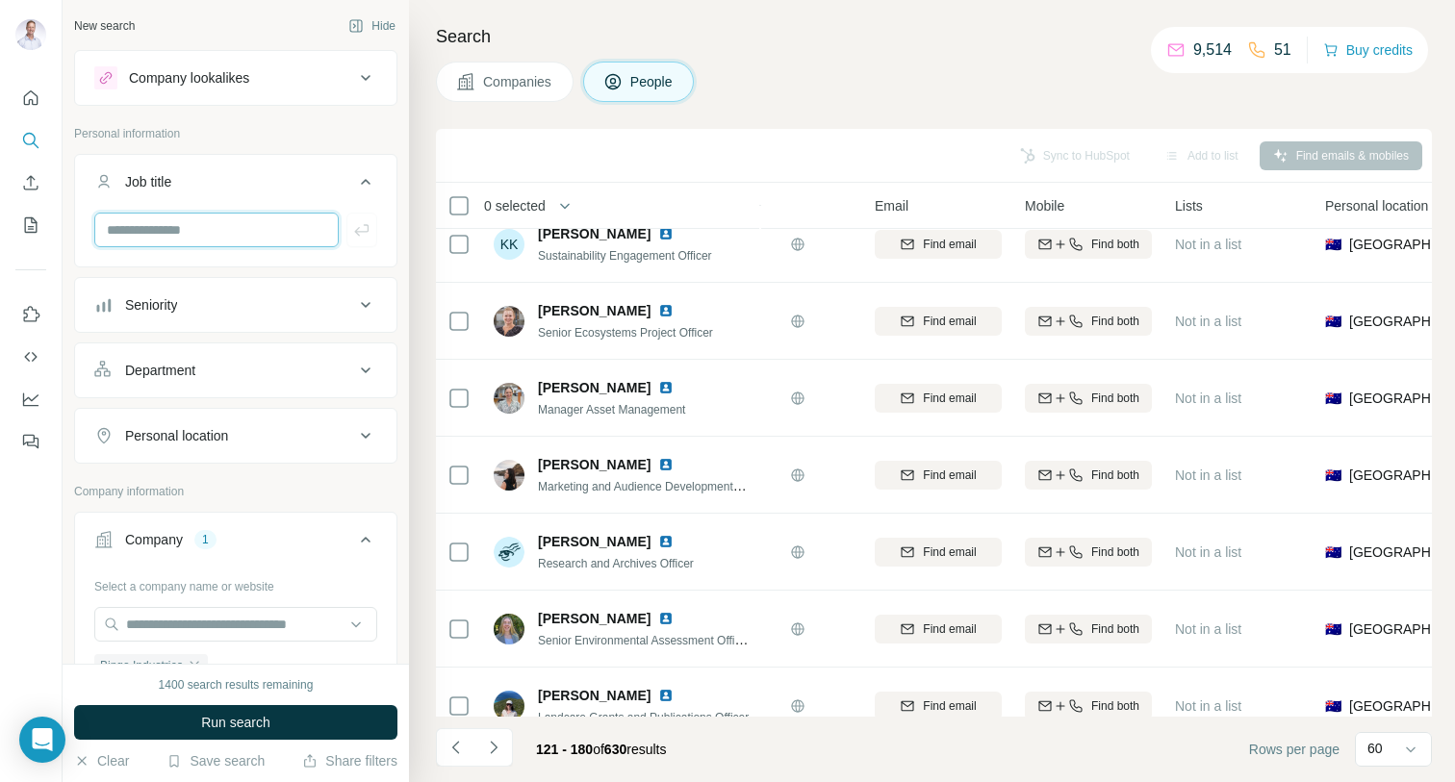
click at [250, 232] on input "text" at bounding box center [216, 230] width 244 height 35
type input "****"
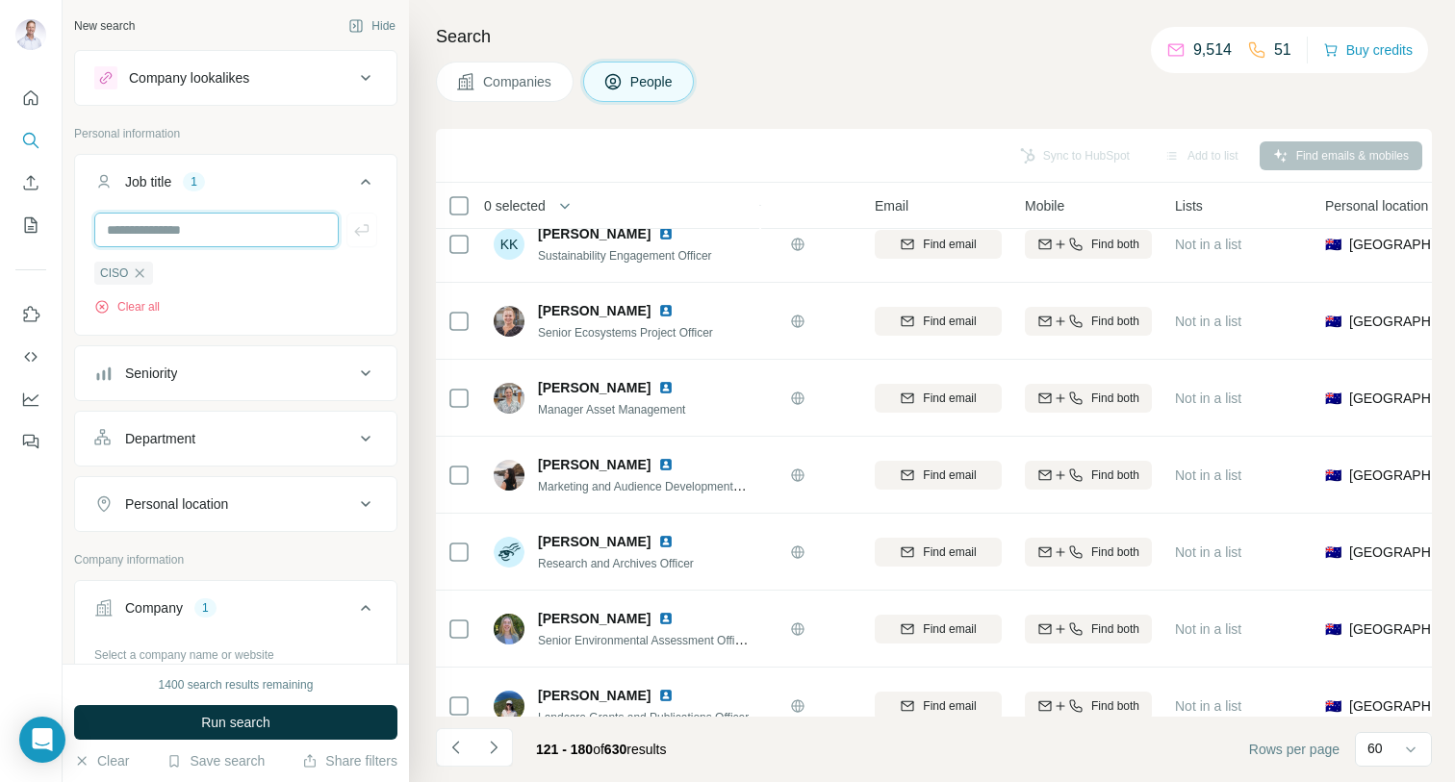
click at [240, 246] on input "text" at bounding box center [216, 230] width 244 height 35
type input "********"
type input "***"
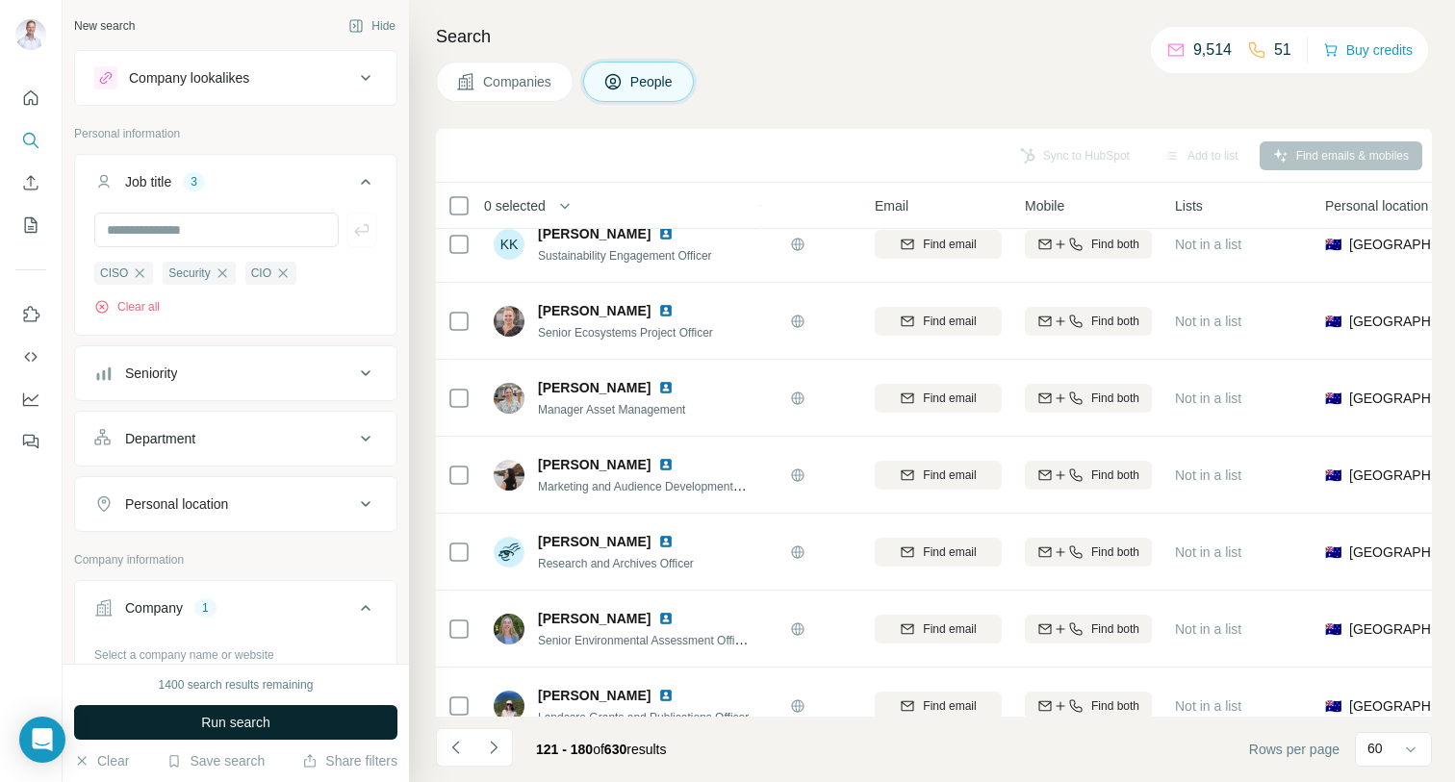
click at [232, 723] on span "Run search" at bounding box center [235, 722] width 69 height 19
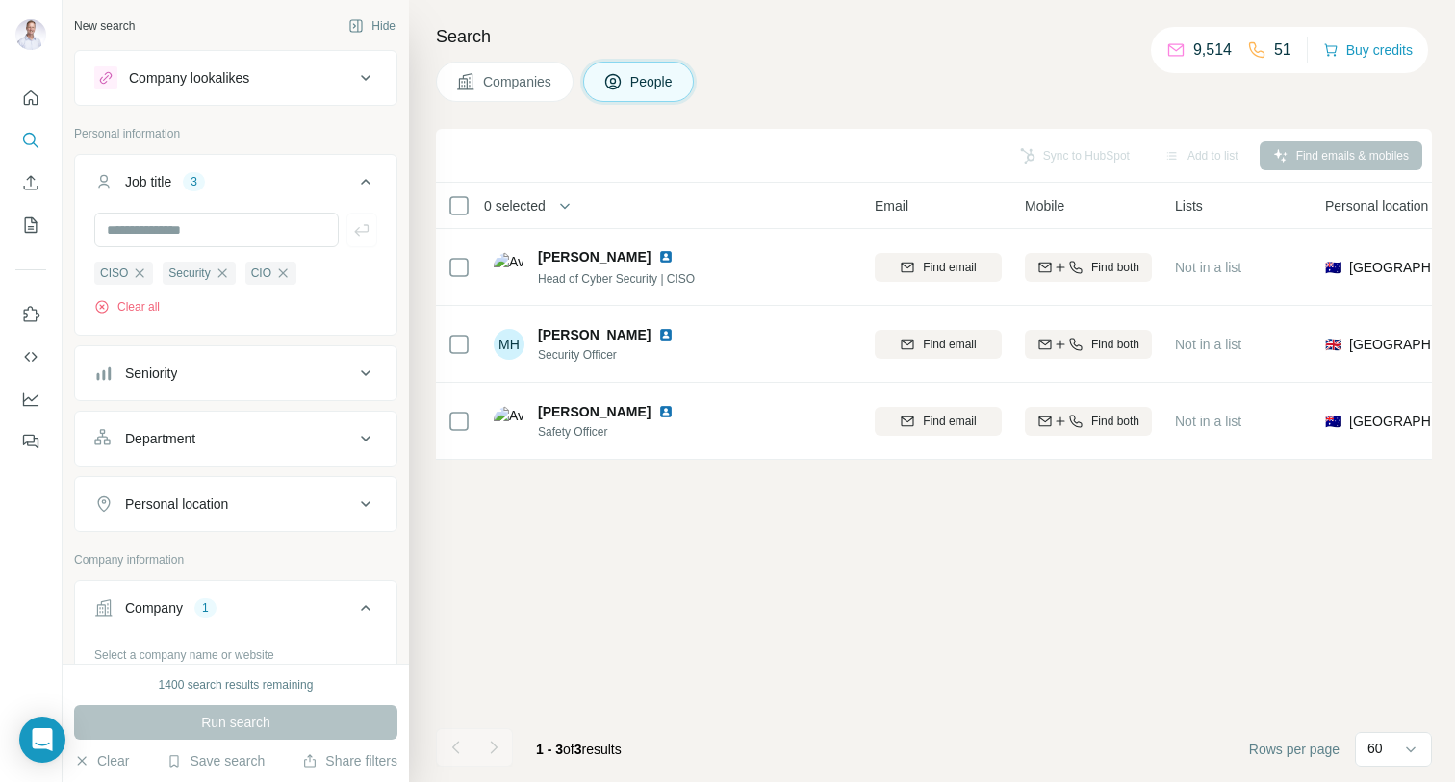
scroll to position [0, 247]
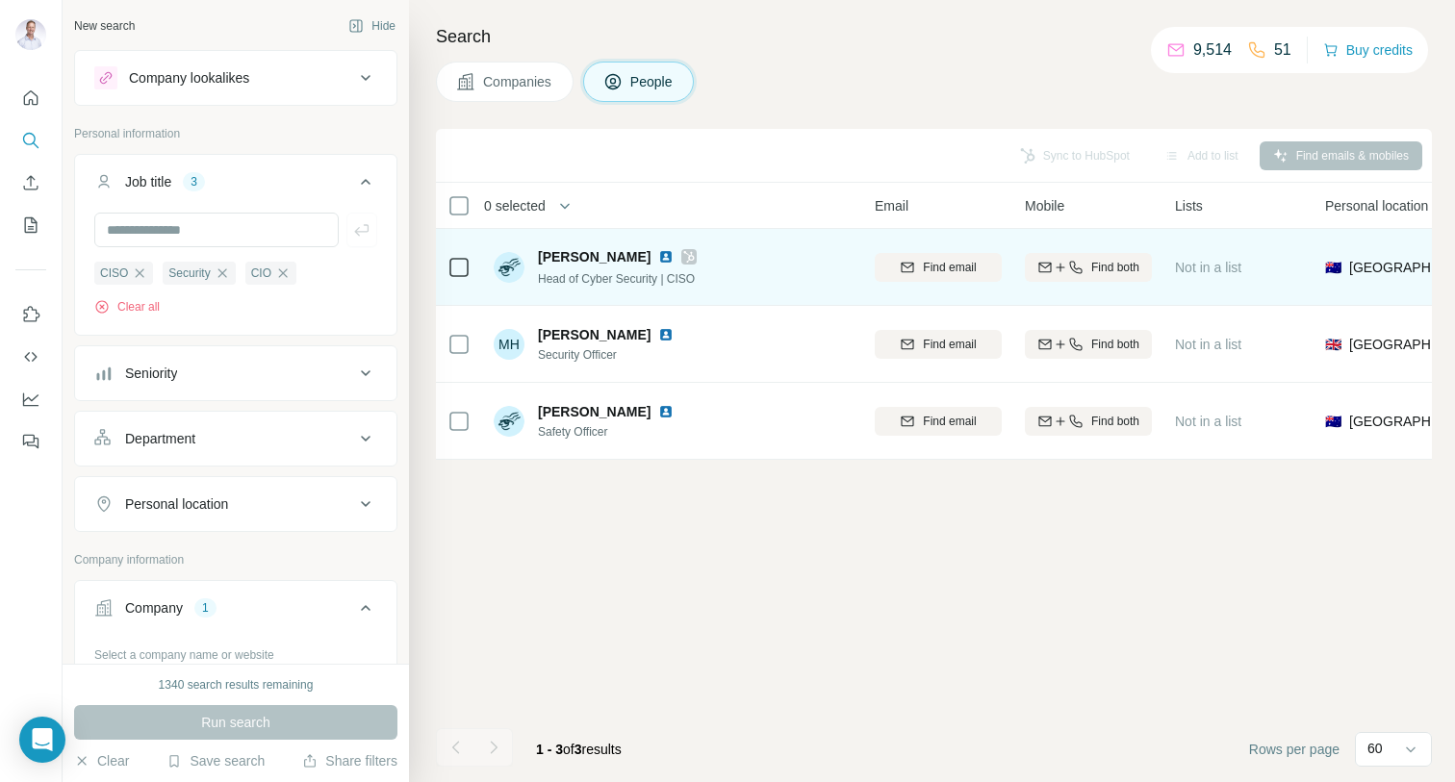
click at [609, 258] on span "[PERSON_NAME]" at bounding box center [594, 256] width 113 height 19
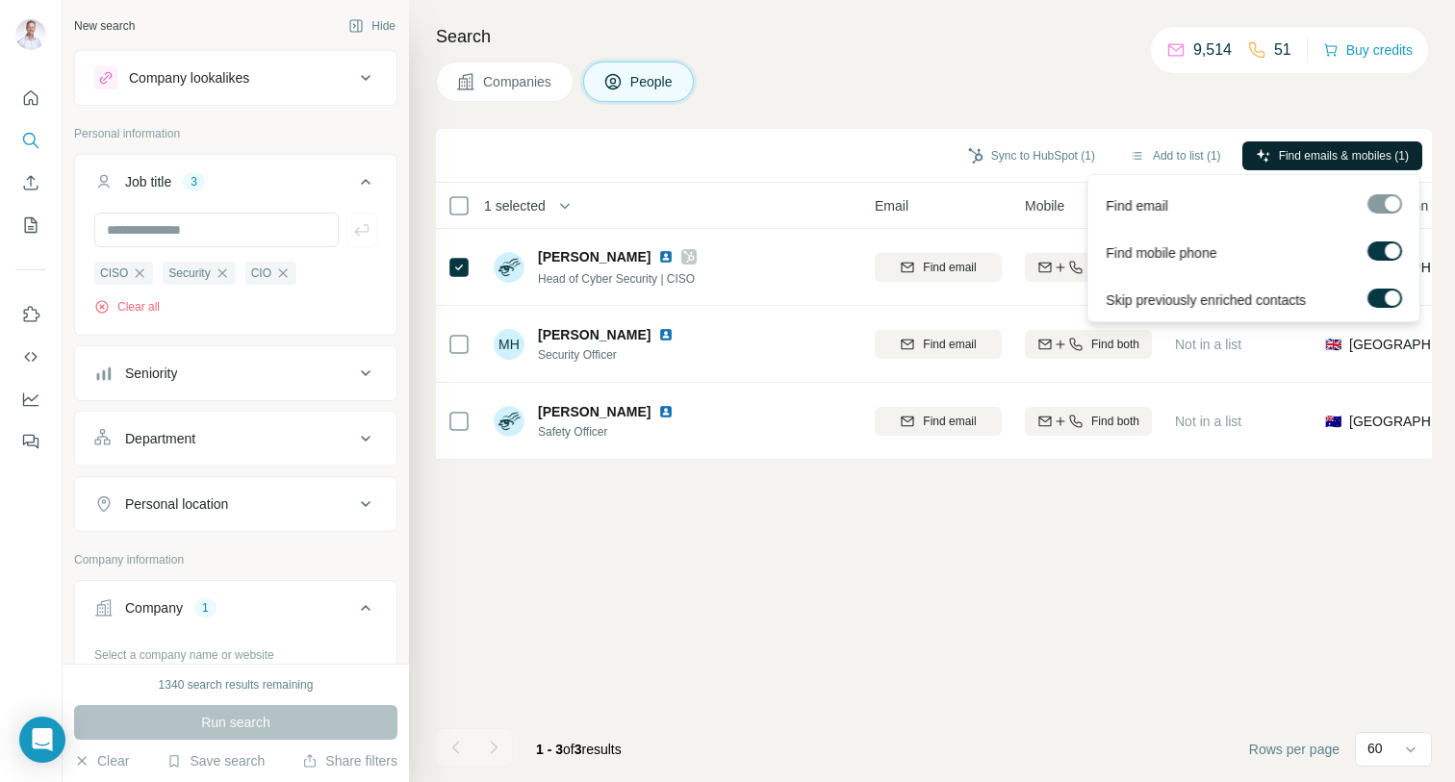
click at [1361, 151] on span "Find emails & mobiles (1)" at bounding box center [1344, 155] width 130 height 17
click at [1144, 586] on div "Sync to HubSpot (1) Add to list (1) Find emails & mobiles (1) 1 selected People…" at bounding box center [934, 455] width 996 height 653
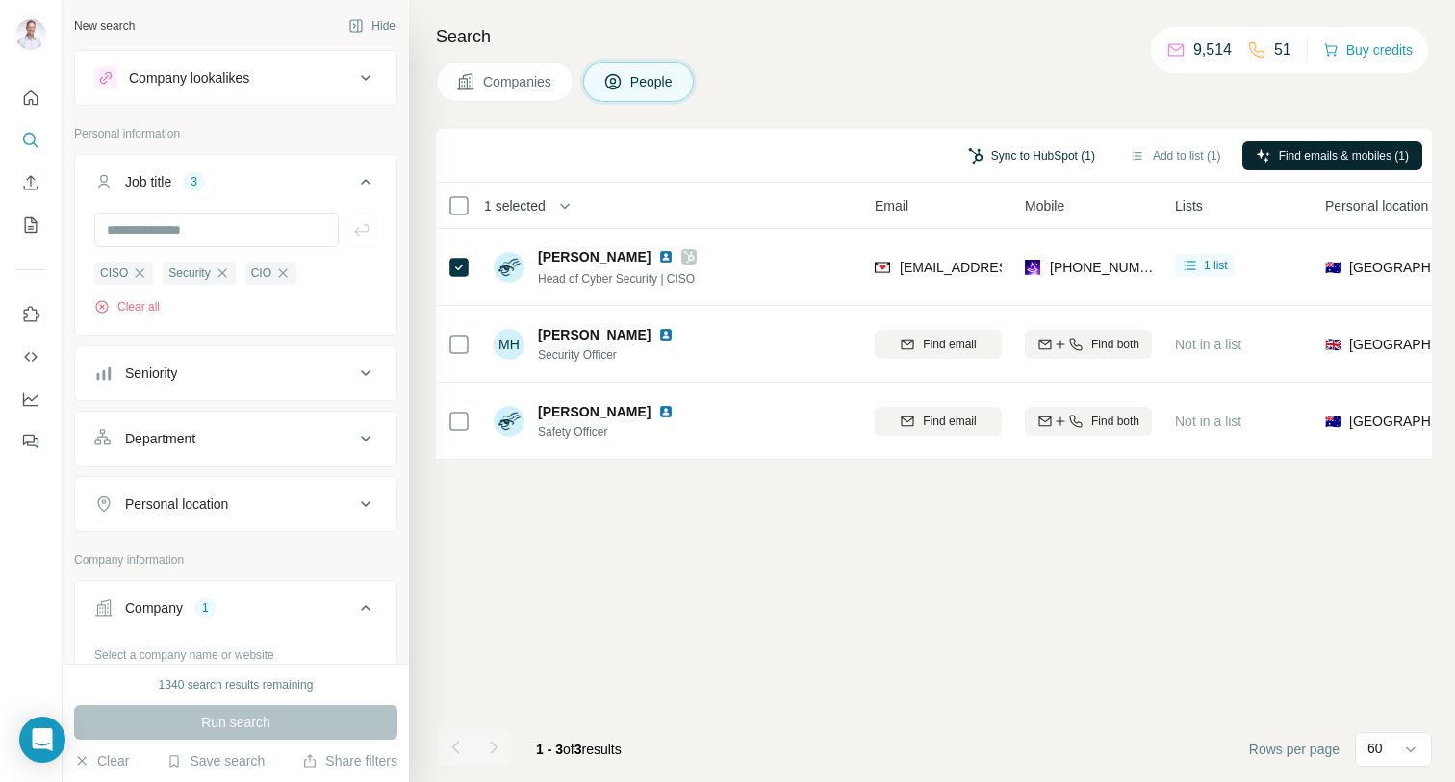
click at [1047, 150] on button "Sync to HubSpot (1)" at bounding box center [1031, 155] width 154 height 29
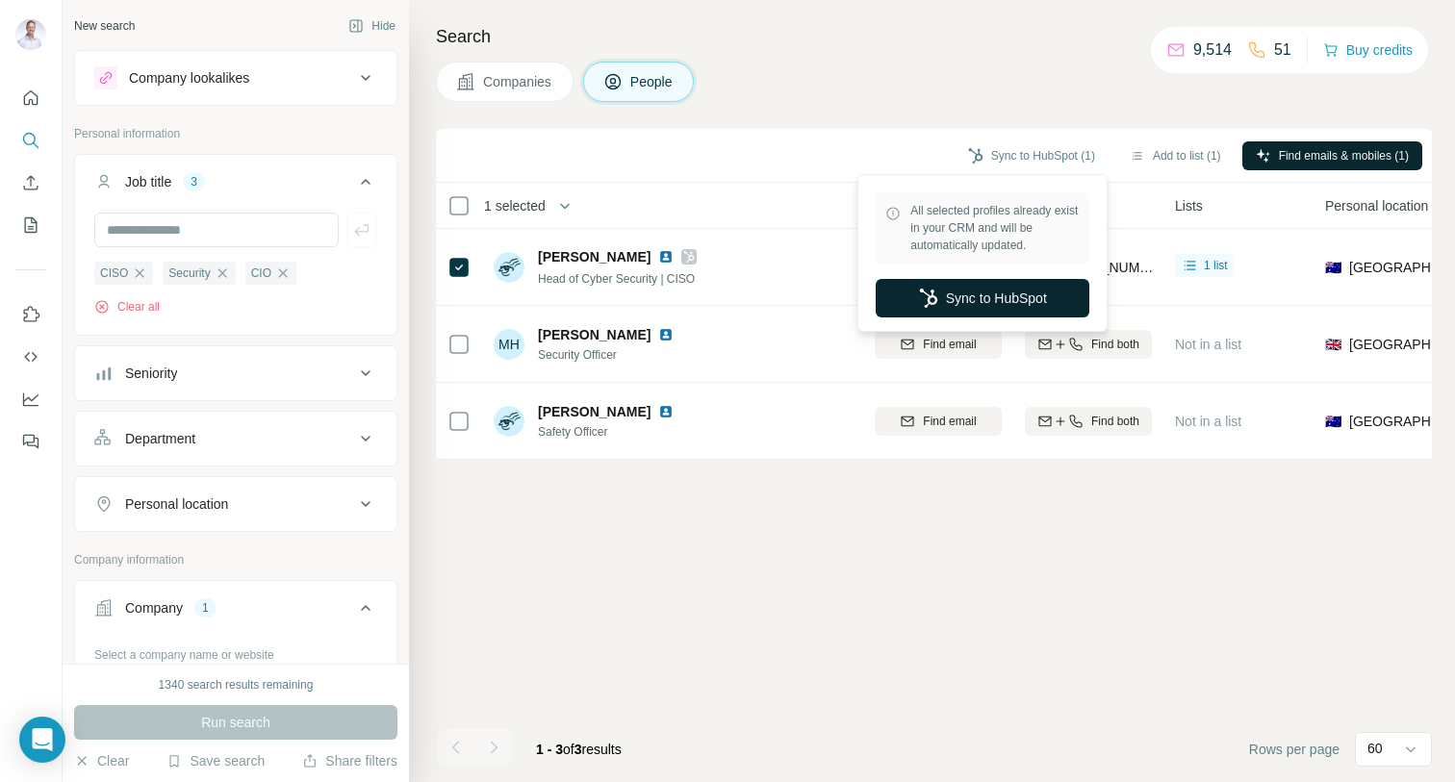
click at [1014, 298] on button "Sync to HubSpot" at bounding box center [983, 298] width 214 height 38
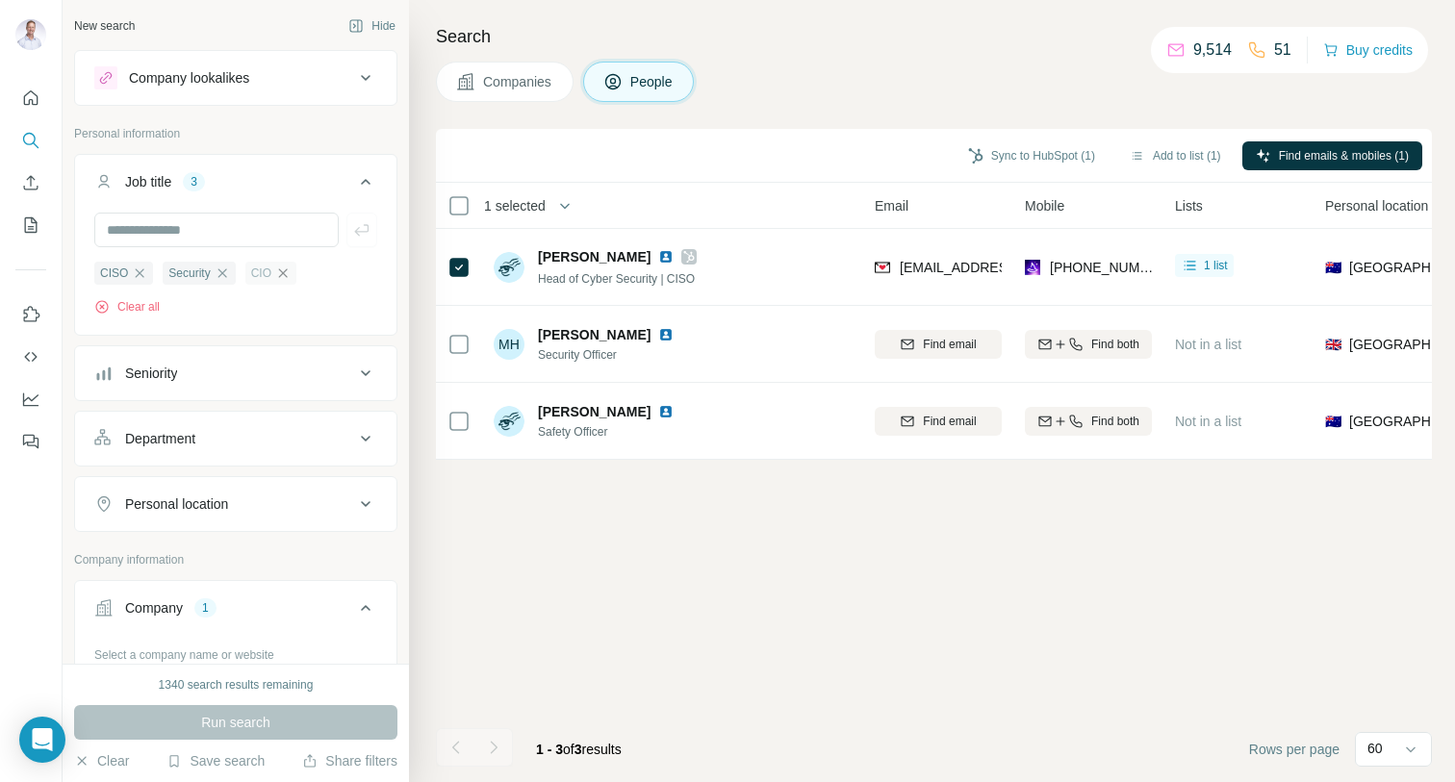
click at [285, 275] on icon "button" at bounding box center [282, 273] width 15 height 15
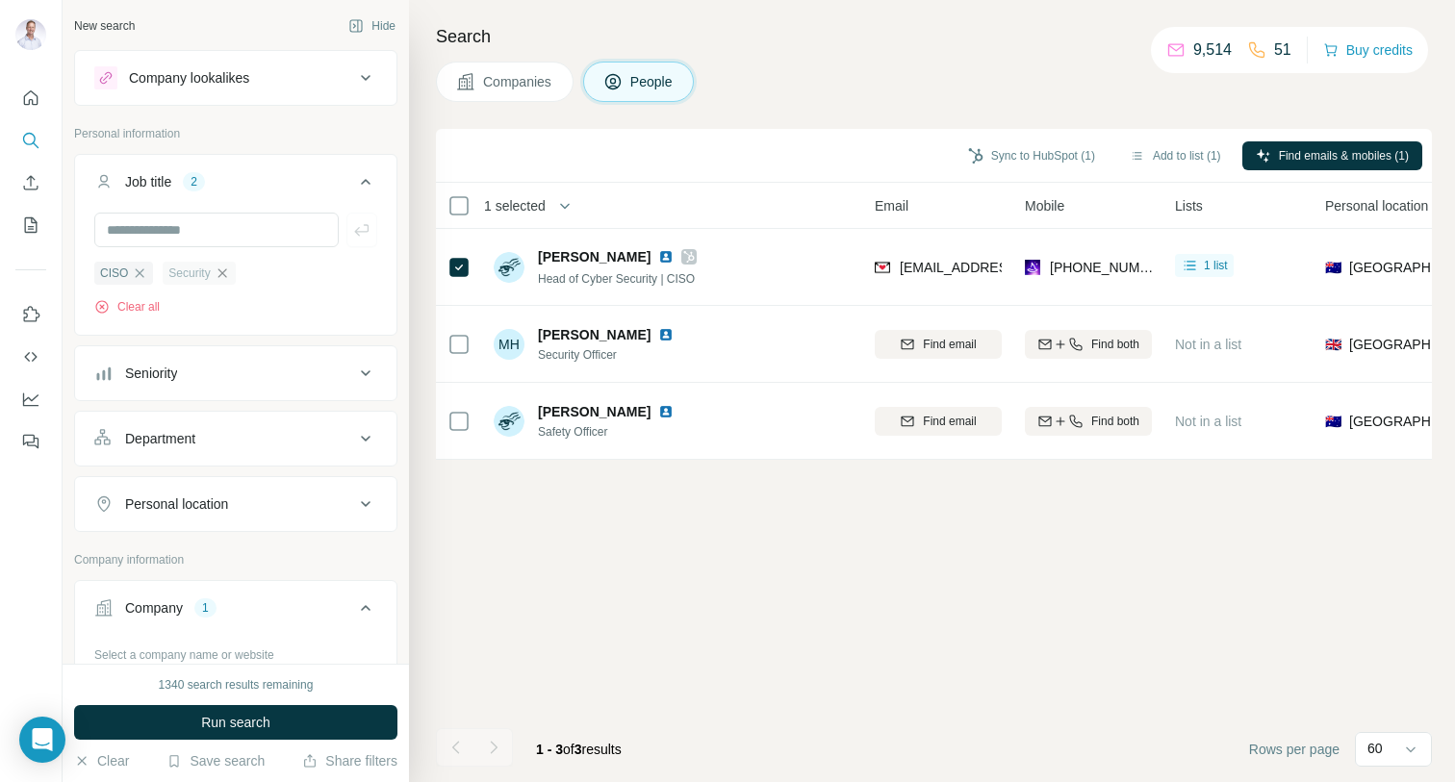
click at [229, 271] on icon "button" at bounding box center [222, 273] width 15 height 15
click at [143, 272] on icon "button" at bounding box center [139, 273] width 15 height 15
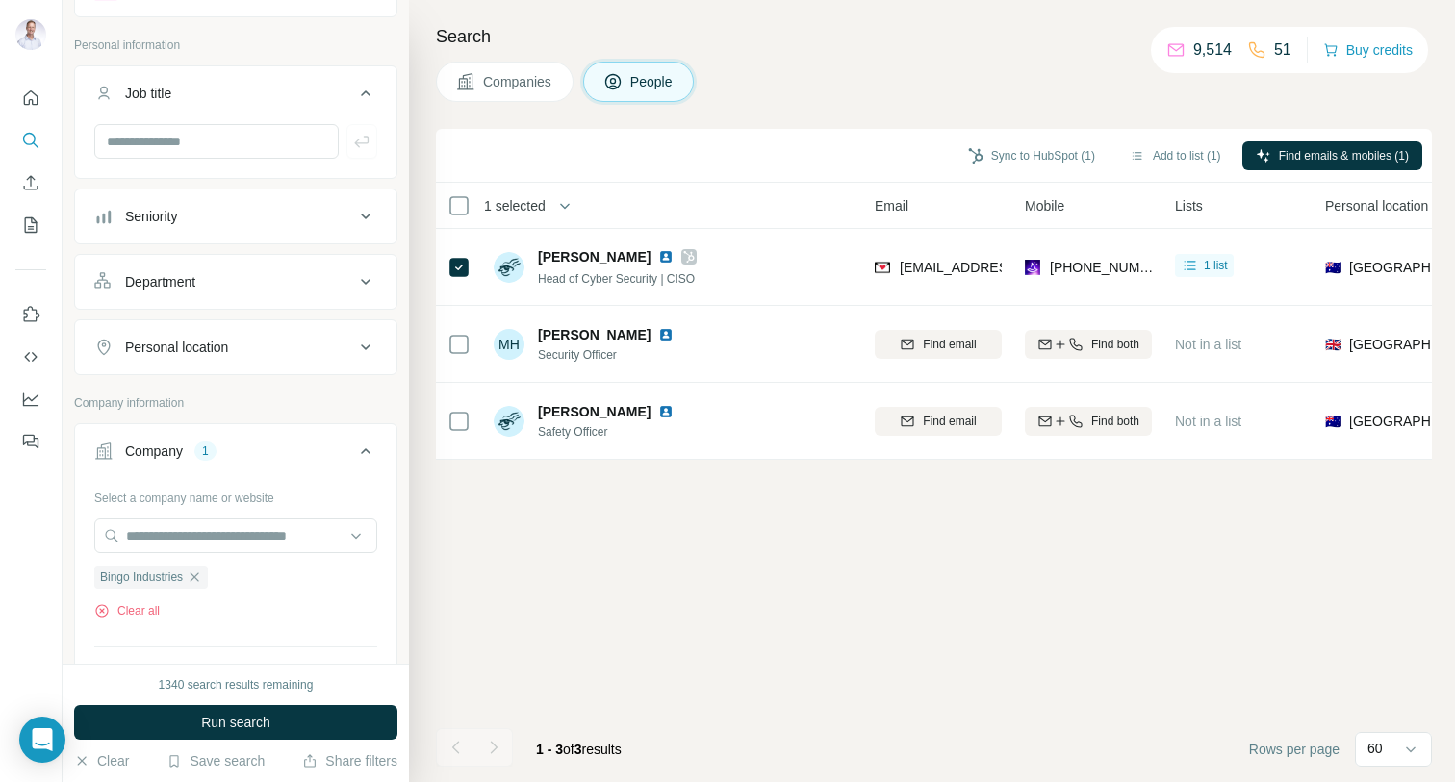
scroll to position [89, 0]
click at [199, 573] on icon "button" at bounding box center [194, 576] width 15 height 15
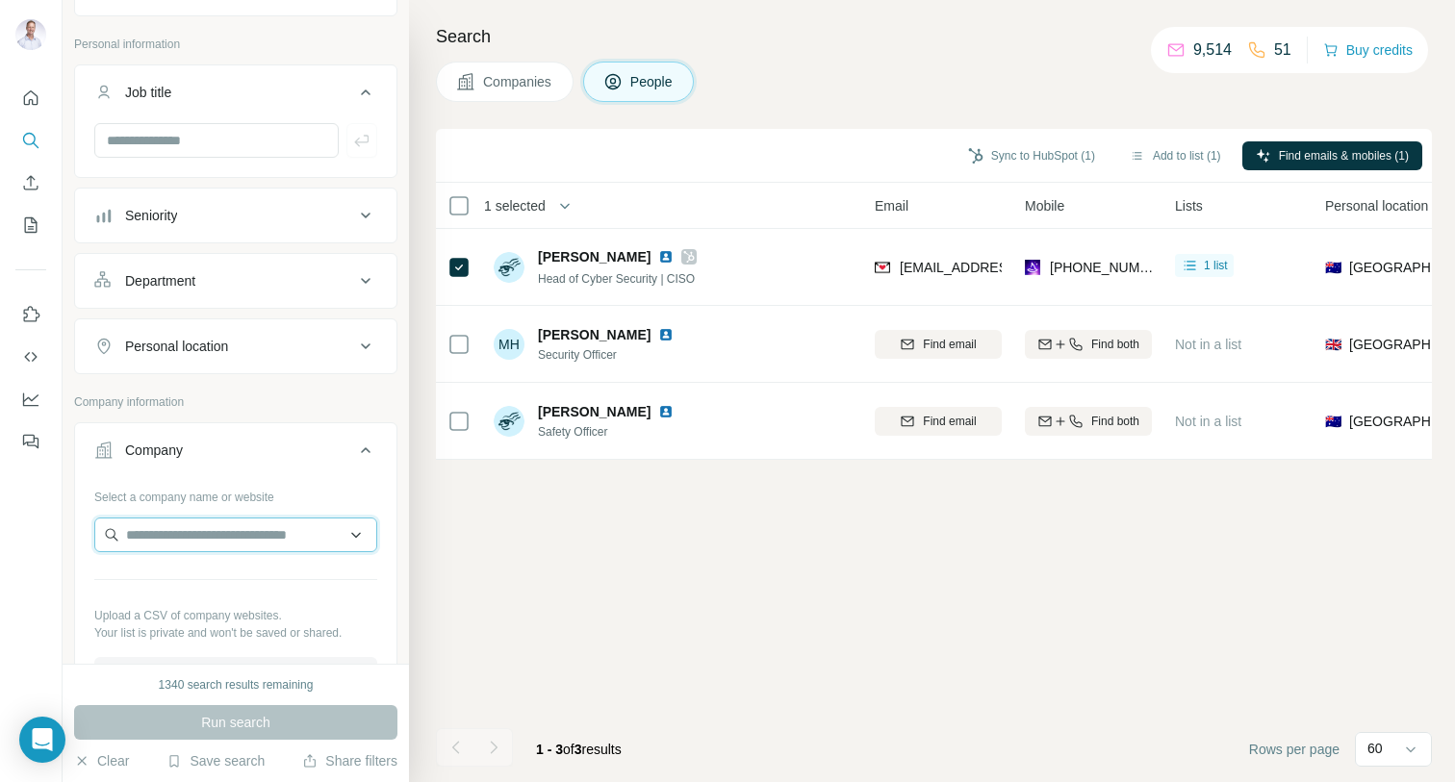
click at [163, 536] on input "text" at bounding box center [235, 535] width 283 height 35
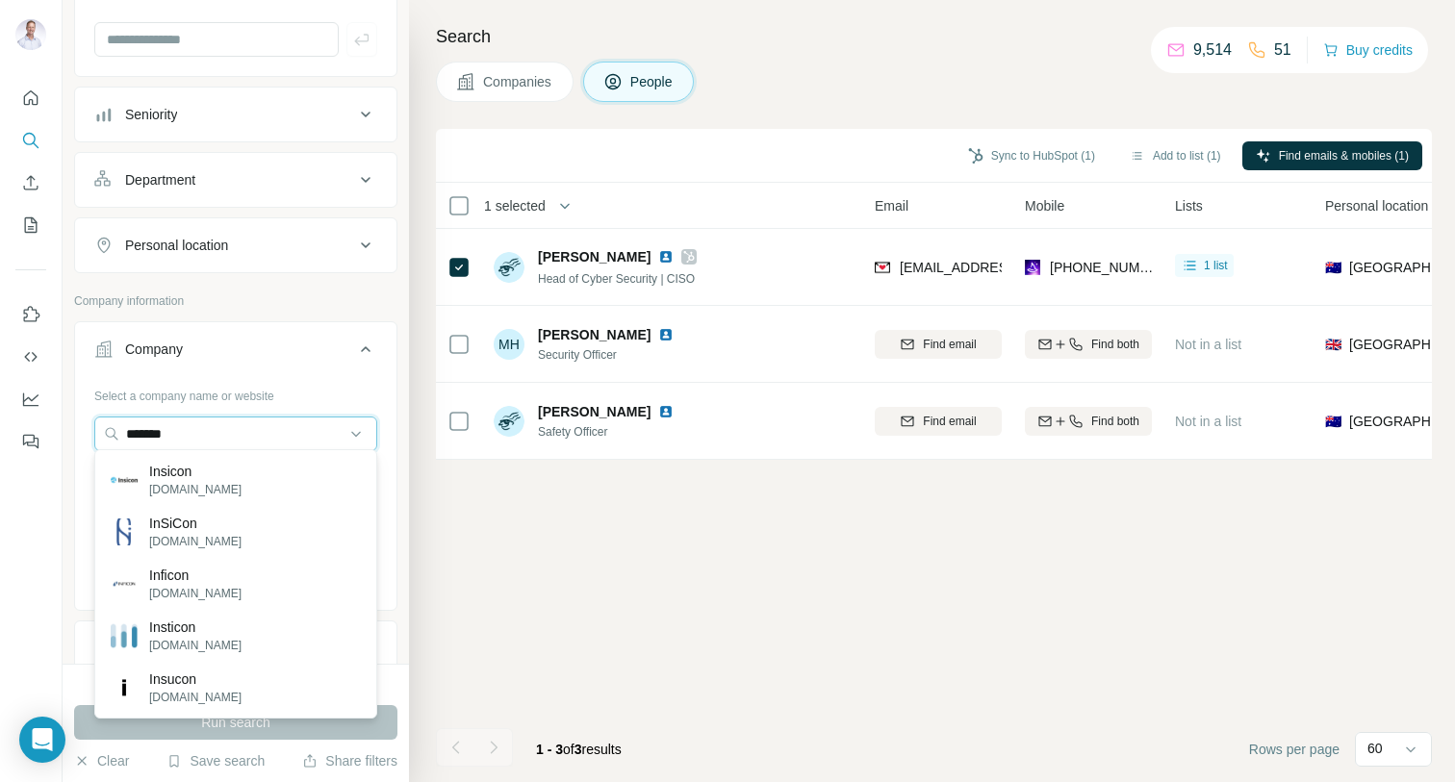
scroll to position [196, 0]
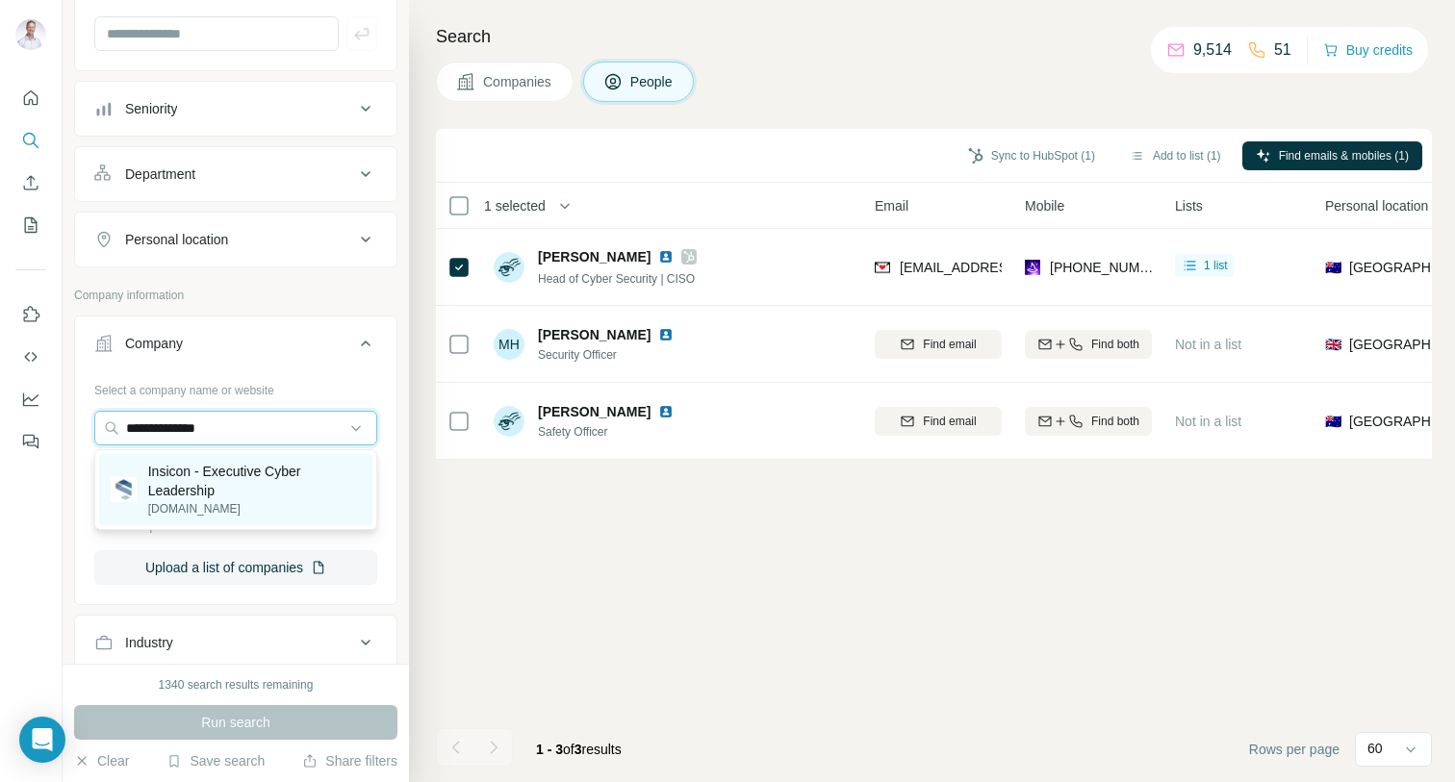
type input "**********"
click at [235, 501] on p "[DOMAIN_NAME]" at bounding box center [254, 508] width 213 height 17
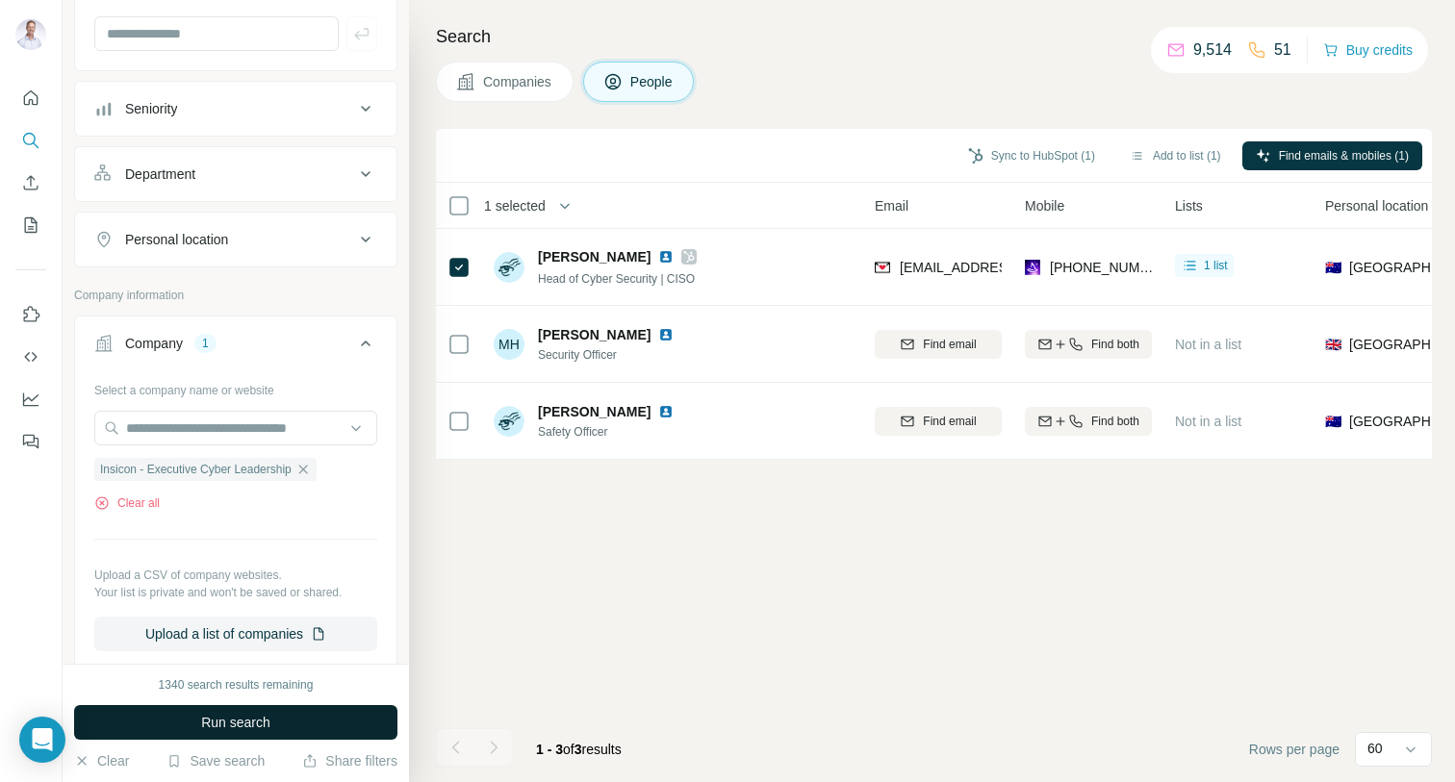
click at [266, 723] on span "Run search" at bounding box center [235, 722] width 69 height 19
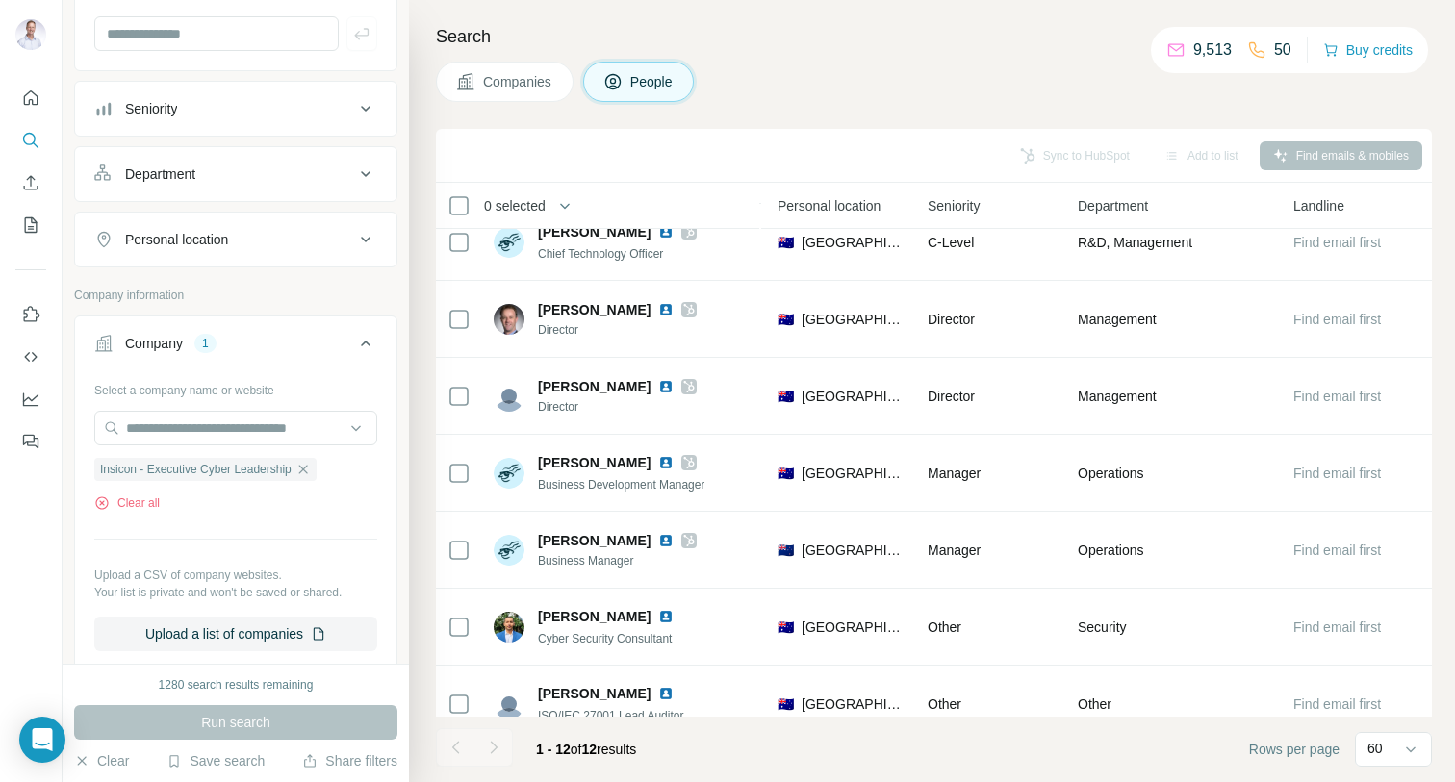
scroll to position [0, 795]
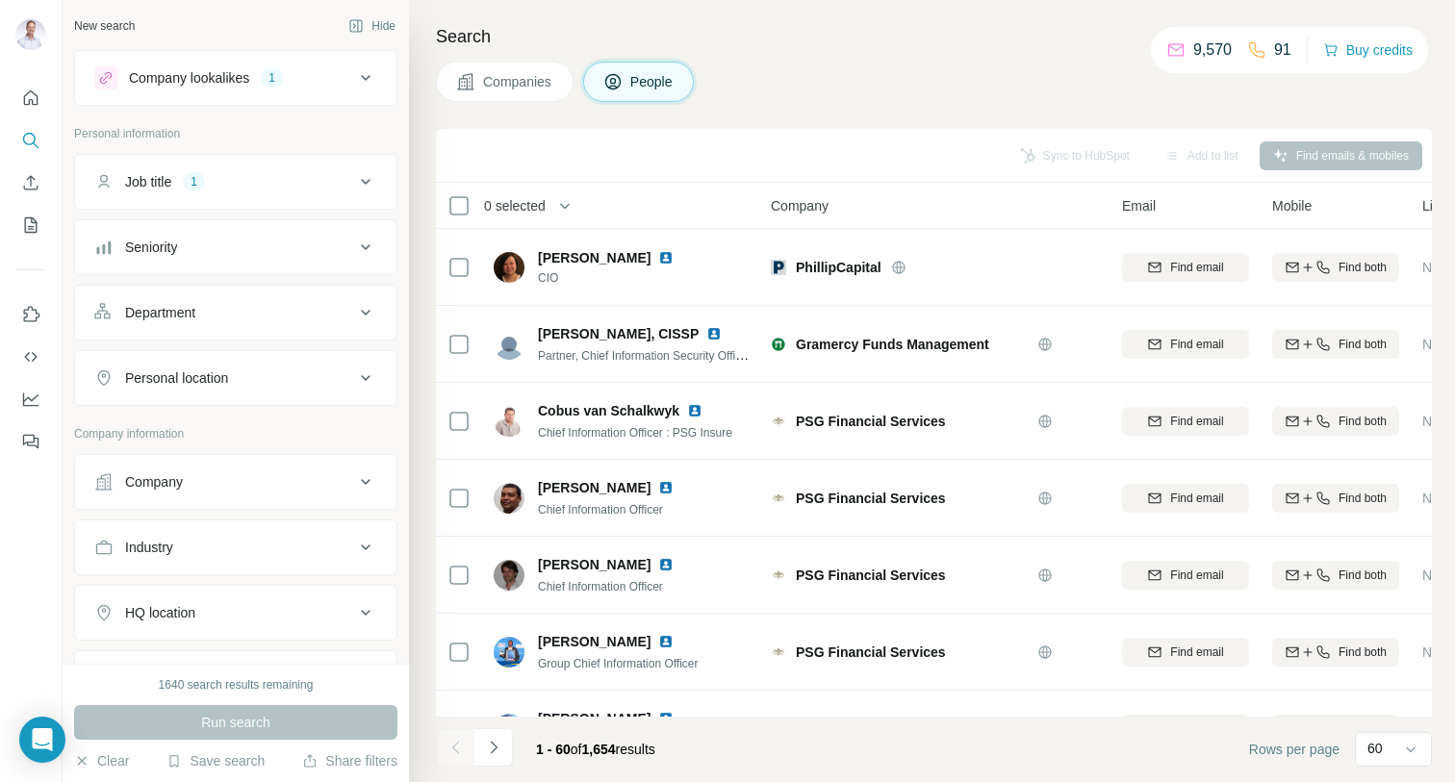
click at [370, 74] on icon at bounding box center [365, 77] width 23 height 23
